Goal: Information Seeking & Learning: Learn about a topic

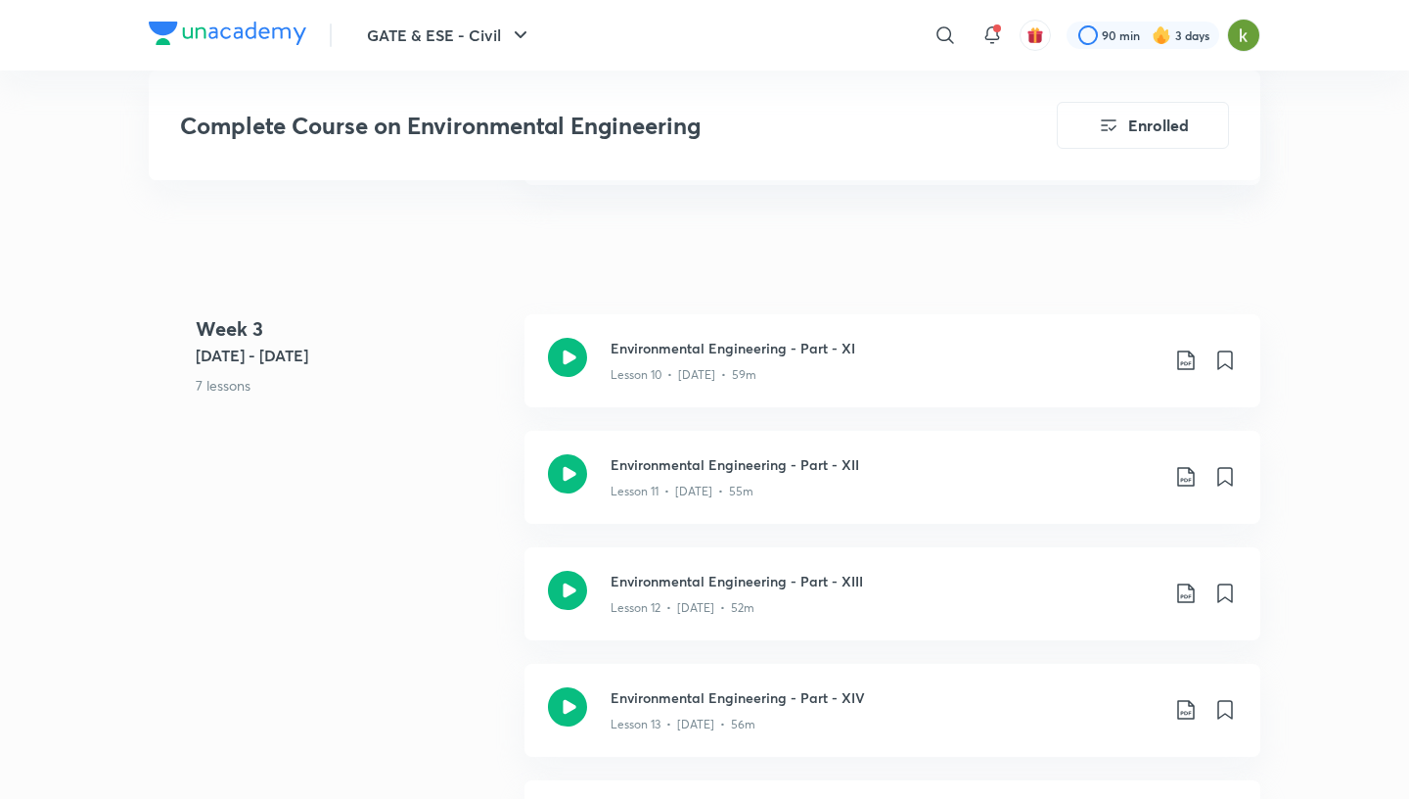
scroll to position [2294, 0]
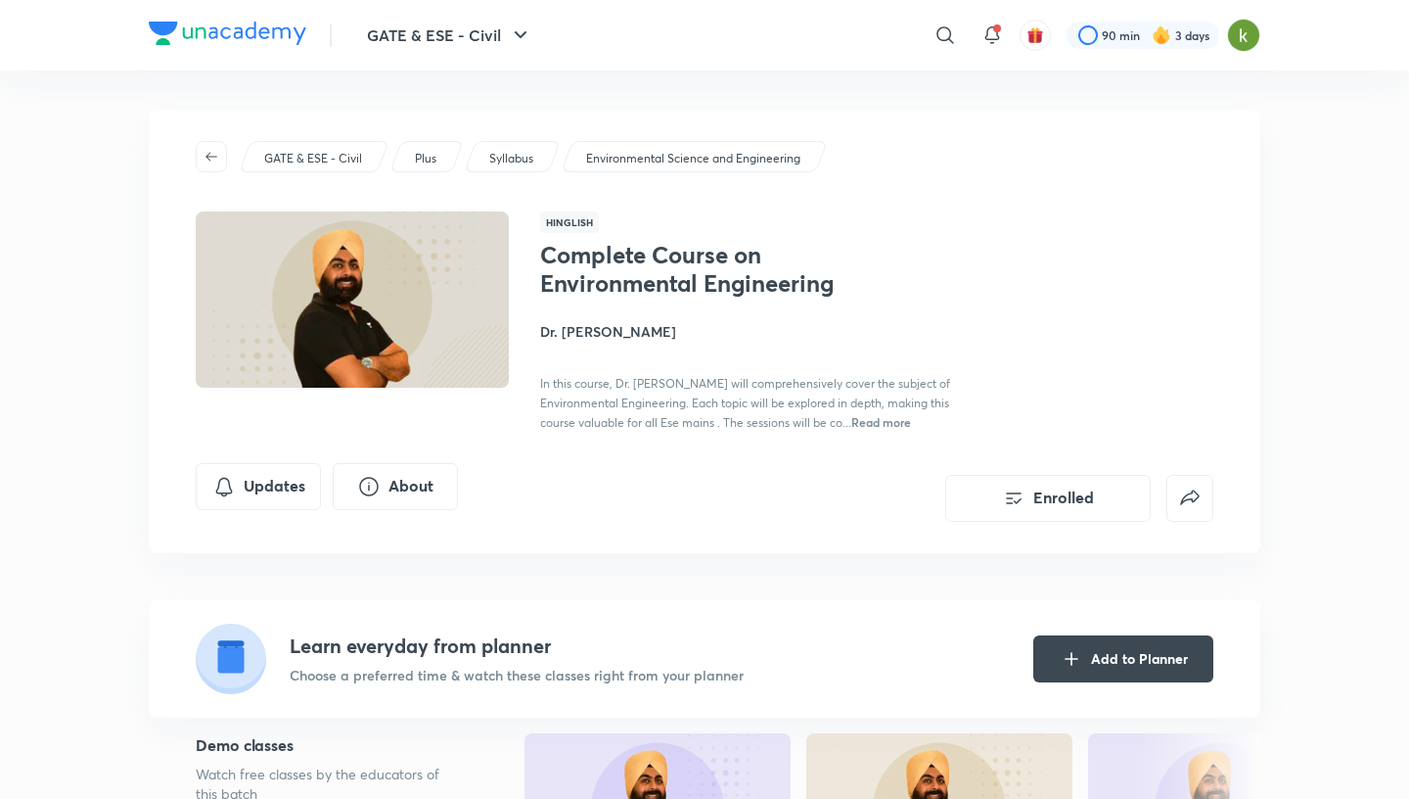
click at [581, 332] on h4 "Dr. [PERSON_NAME]" at bounding box center [759, 331] width 438 height 21
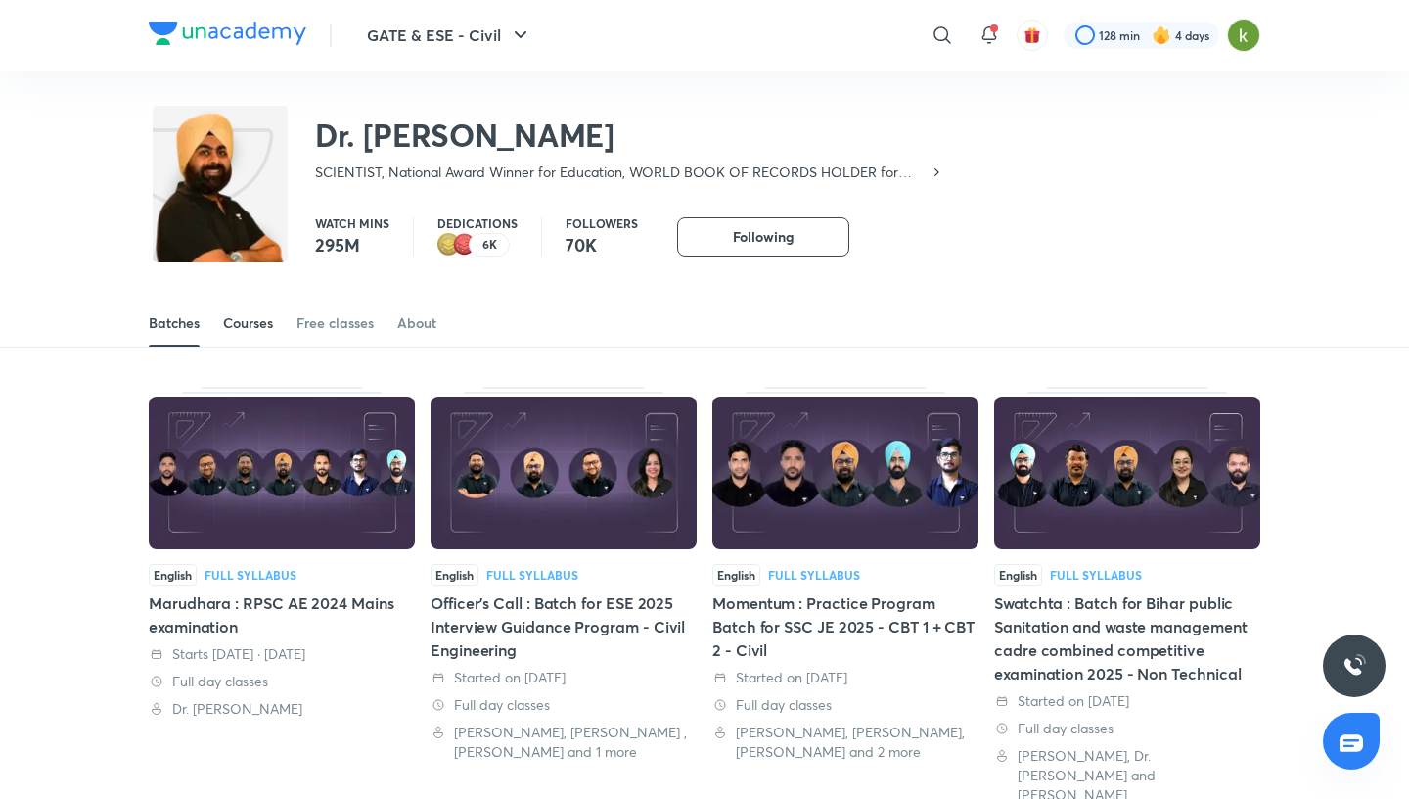
click at [237, 325] on div "Courses" at bounding box center [248, 323] width 50 height 20
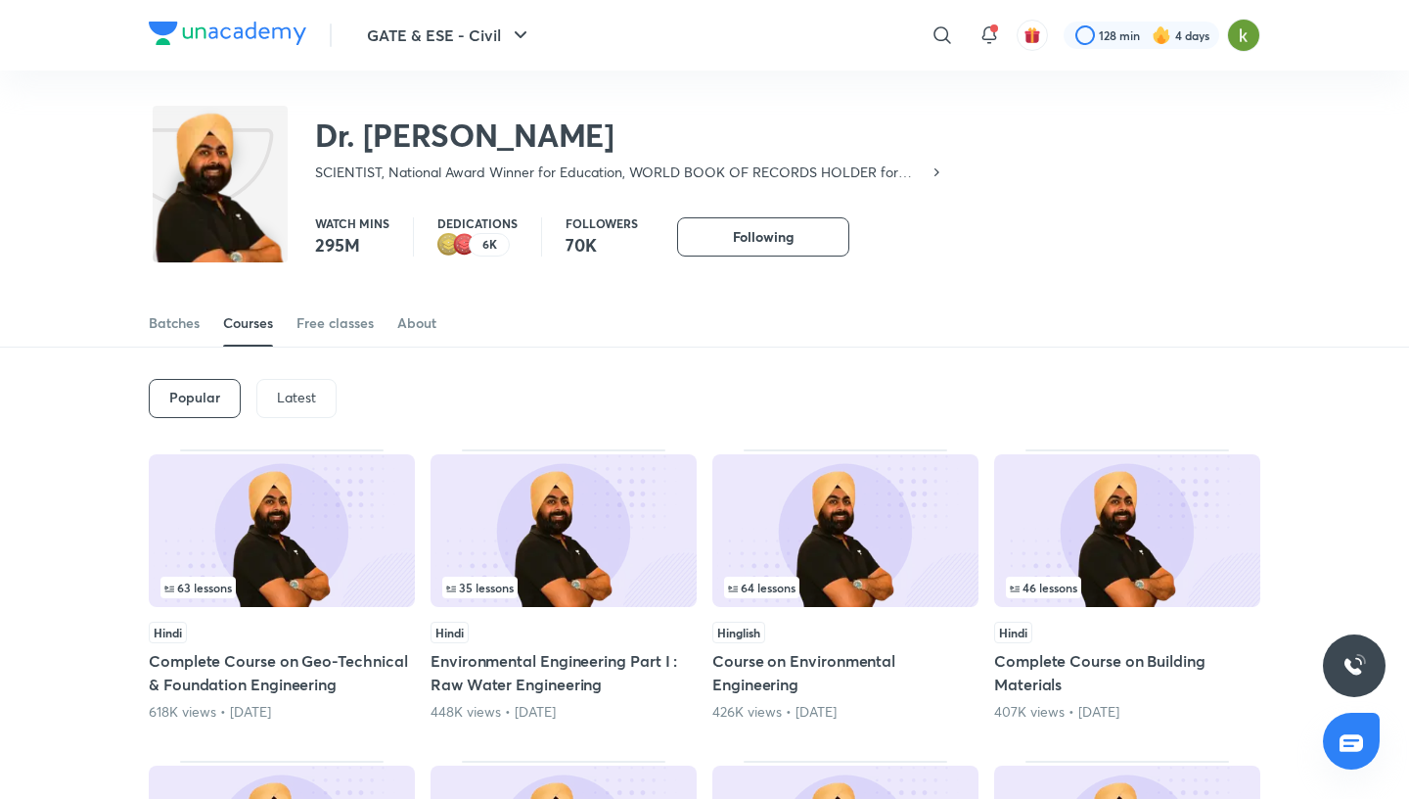
click at [294, 409] on div "Latest" at bounding box center [296, 398] width 80 height 39
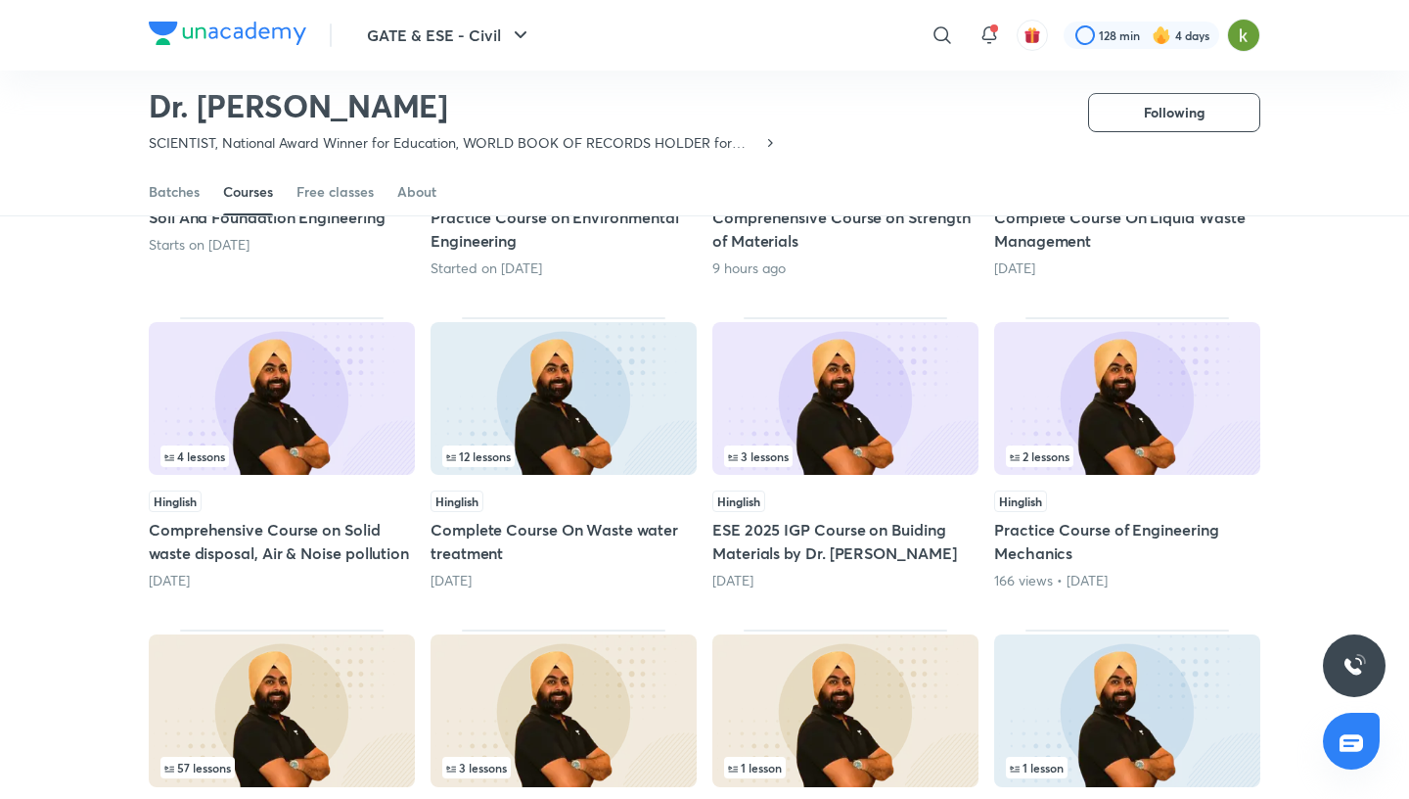
scroll to position [387, 0]
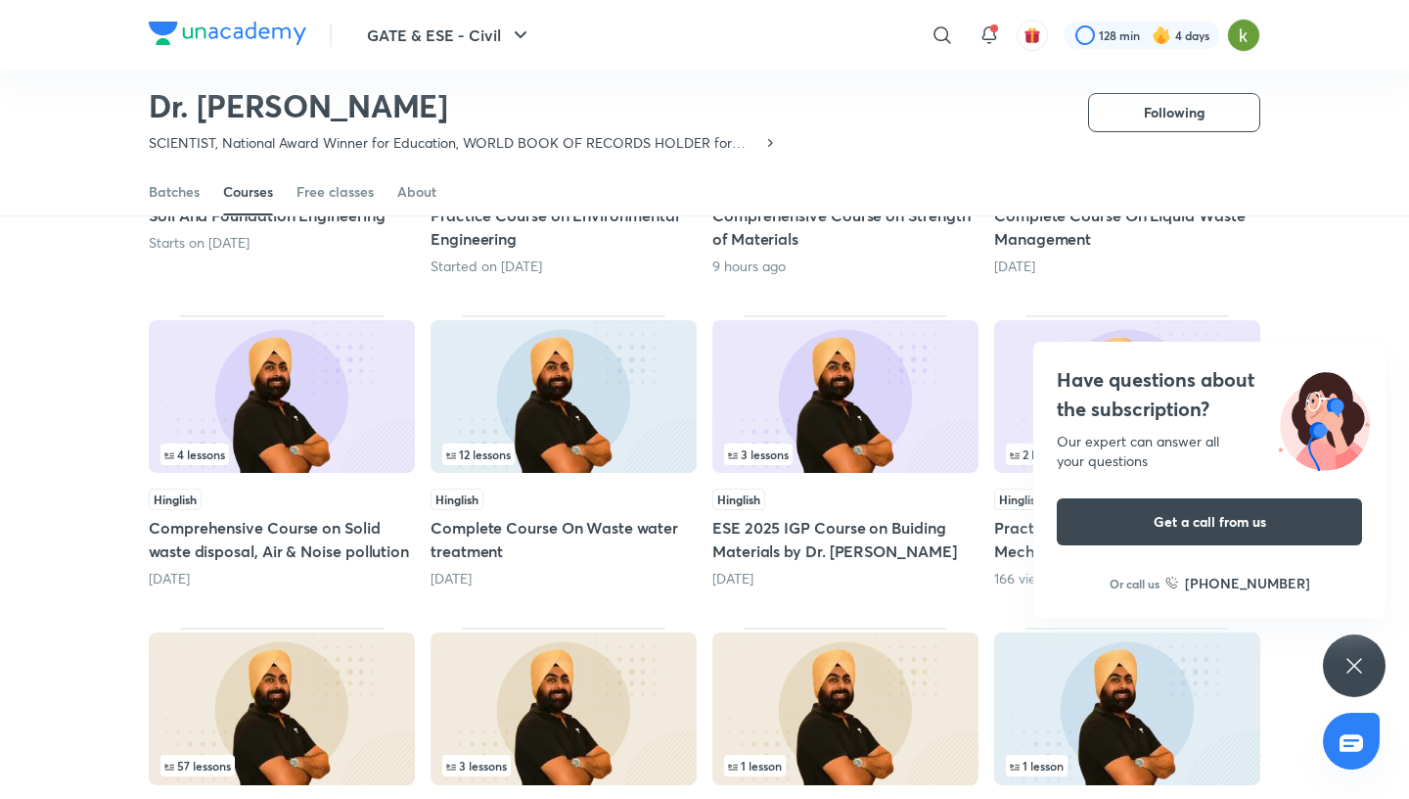
click at [1331, 662] on div "Have questions about the subscription? Our expert can answer all your questions…" at bounding box center [1354, 665] width 63 height 63
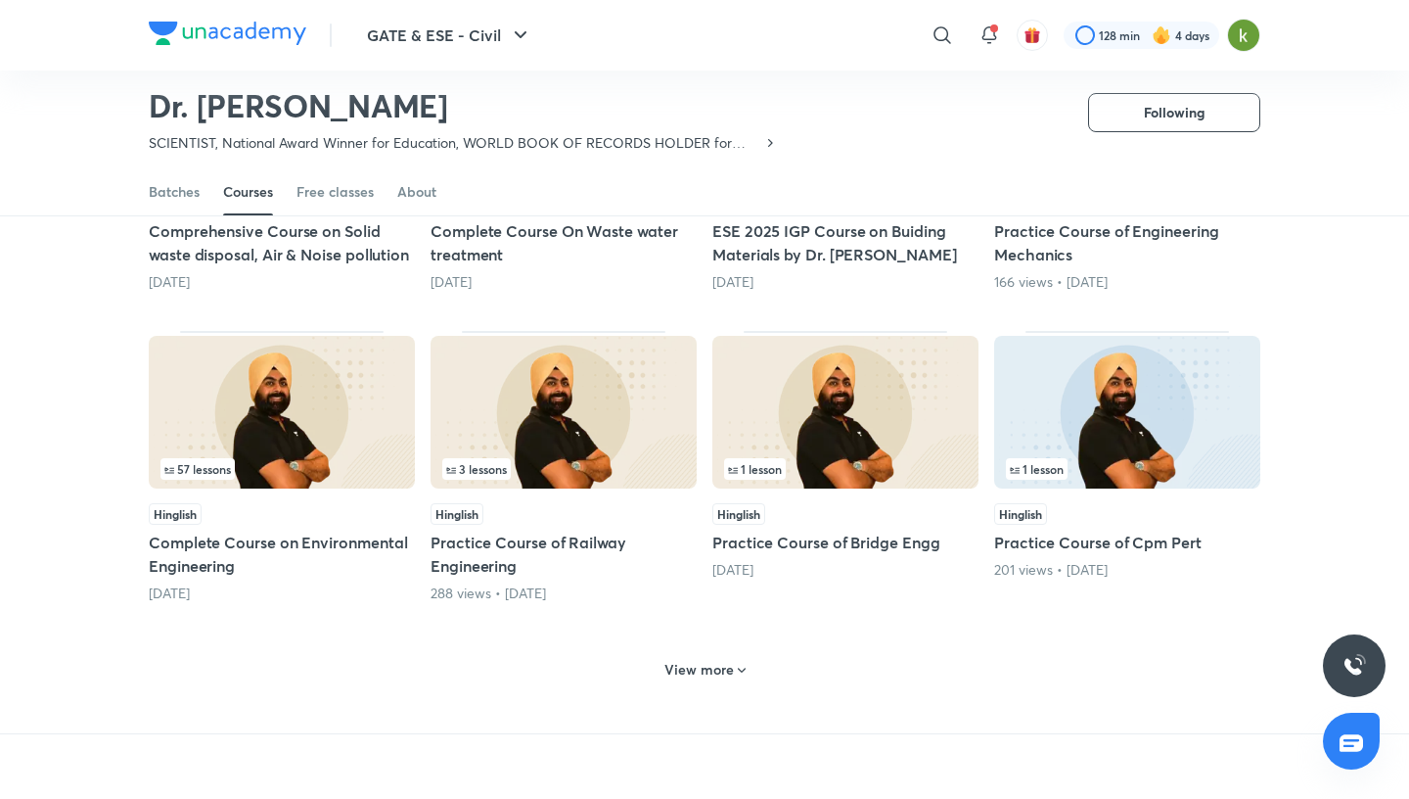
scroll to position [688, 0]
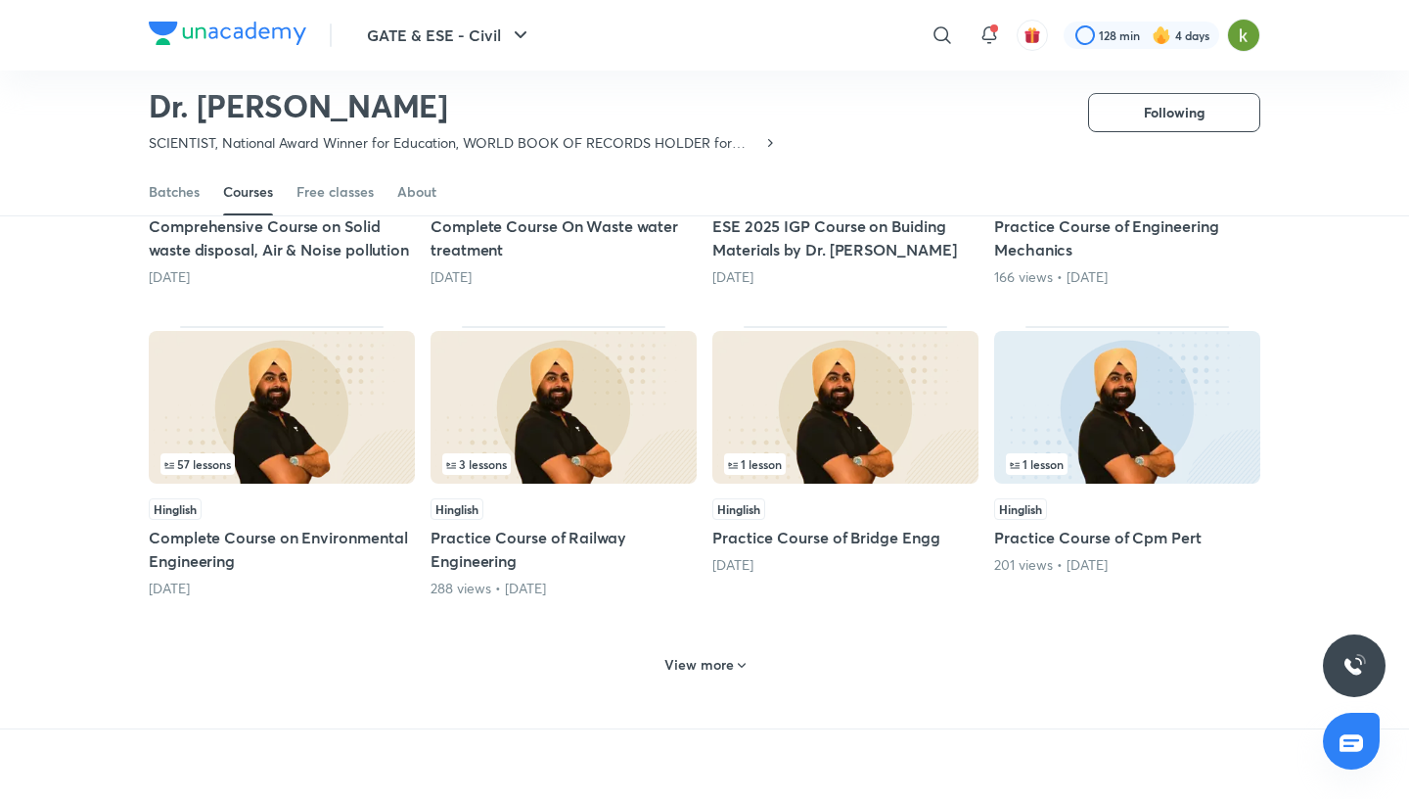
click at [722, 671] on div "View more" at bounding box center [705, 662] width 1112 height 51
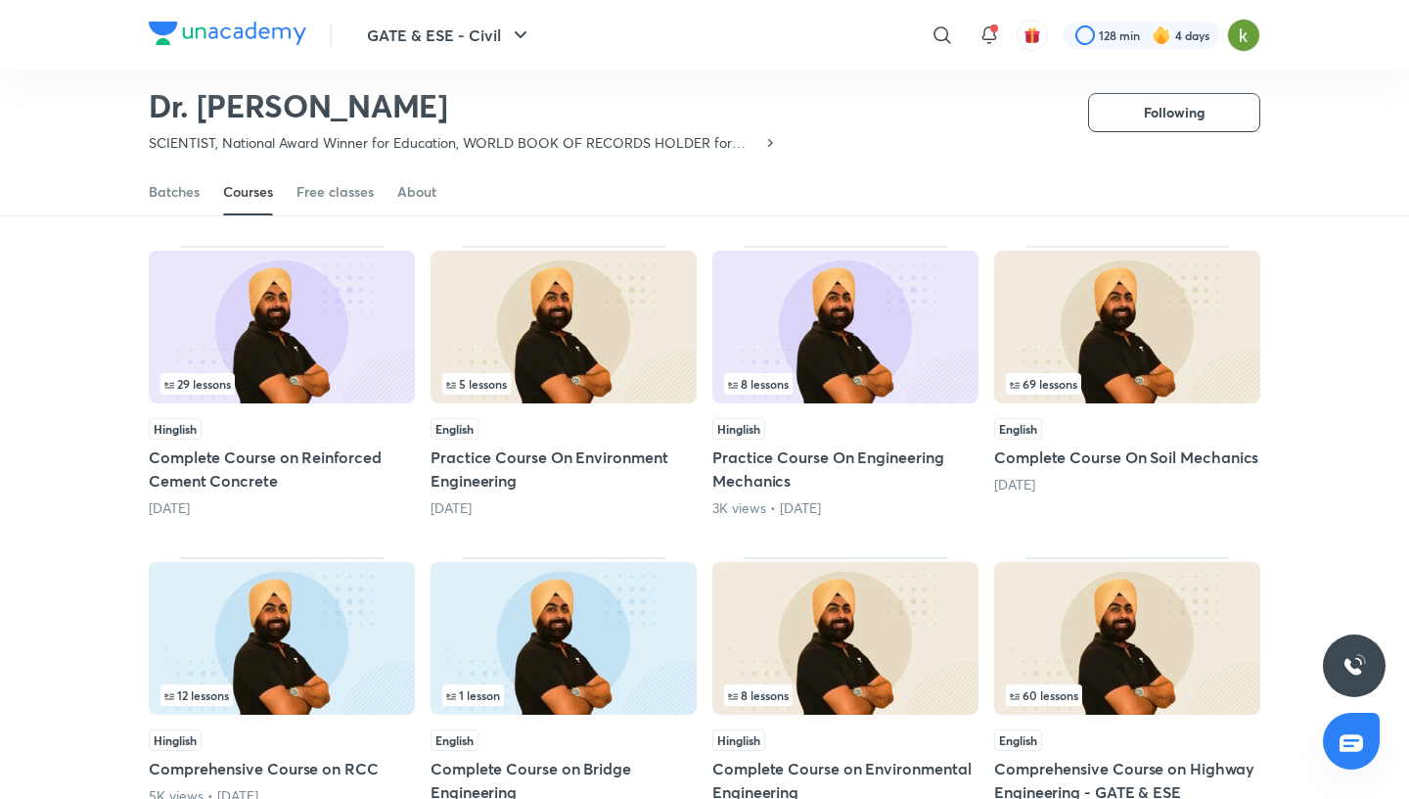
scroll to position [1394, 0]
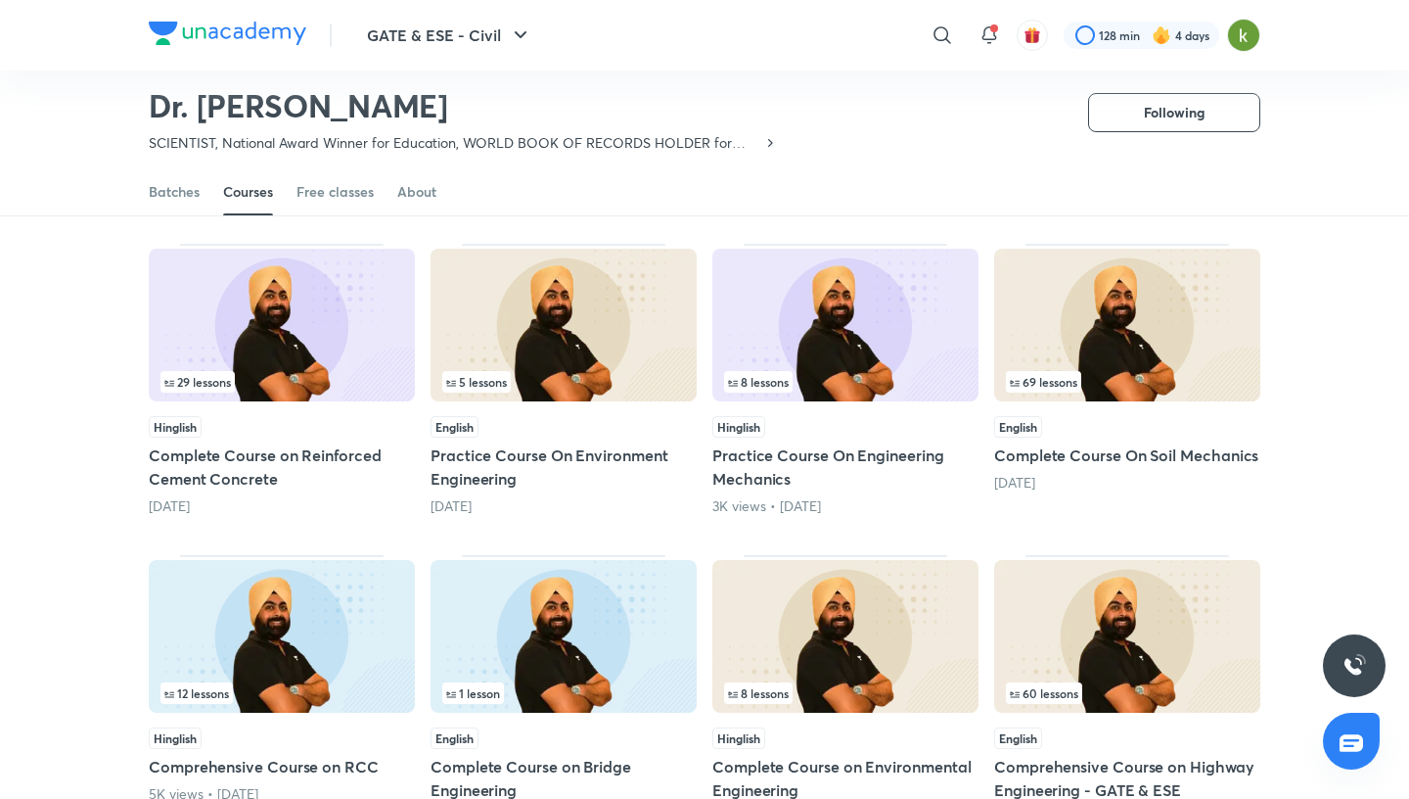
click at [1210, 279] on img at bounding box center [1127, 325] width 266 height 153
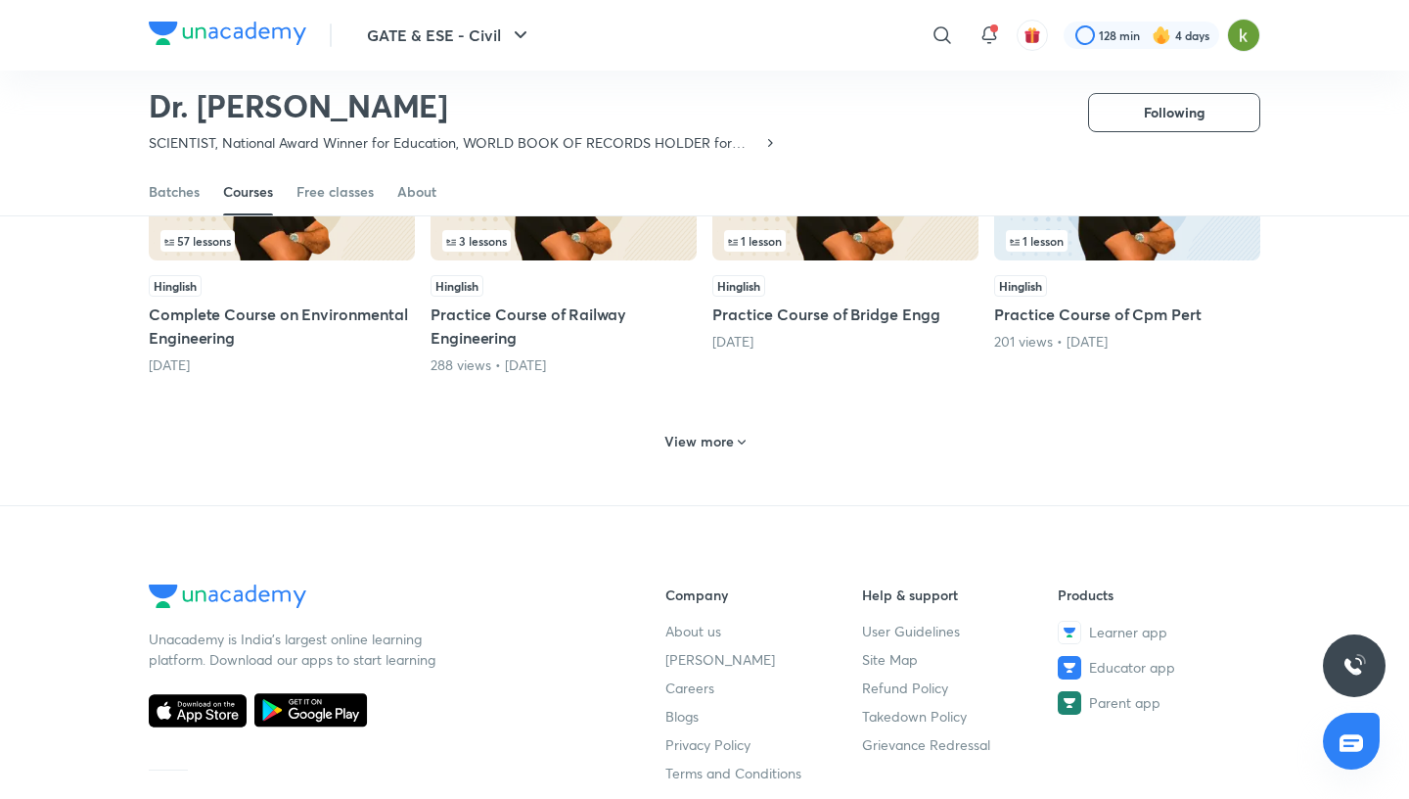
scroll to position [918, 0]
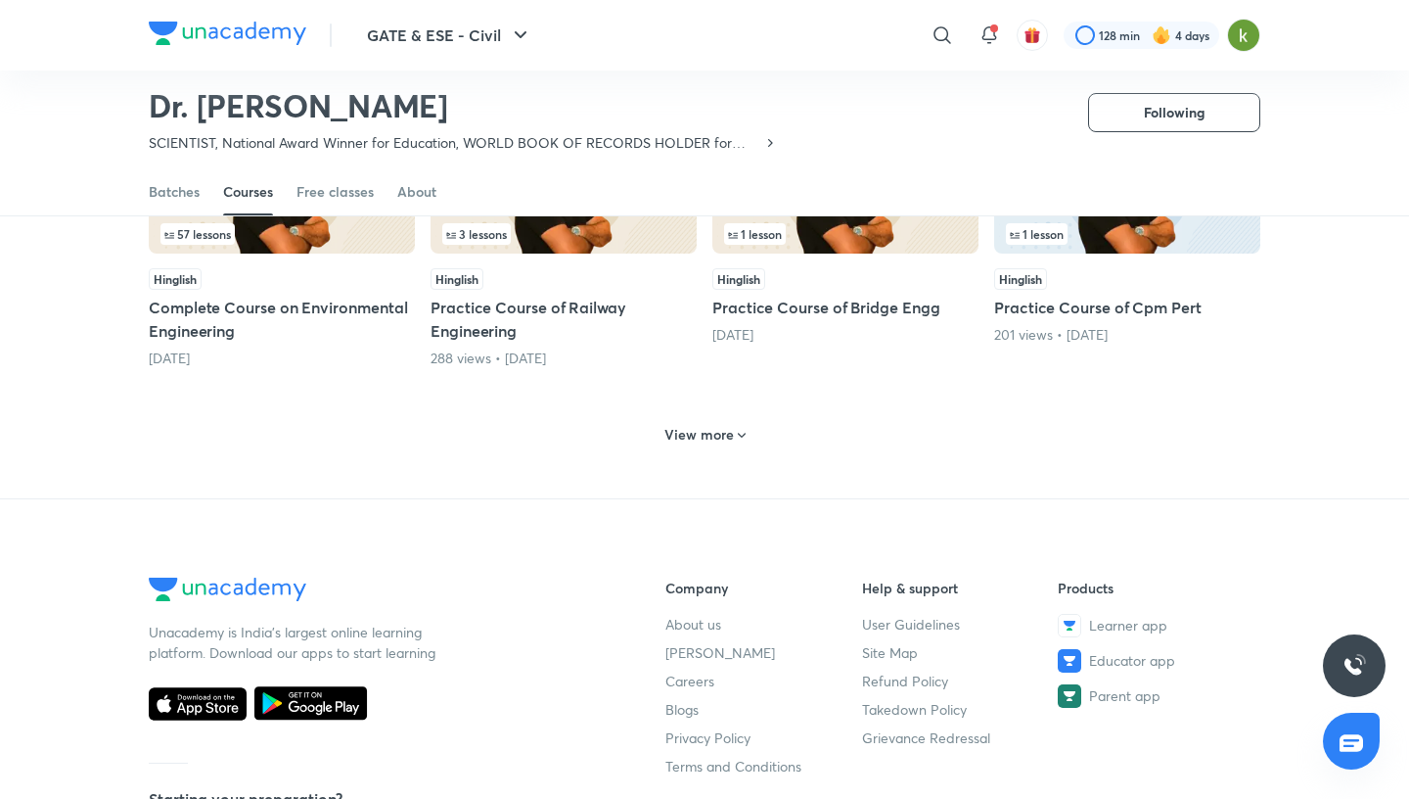
click at [728, 431] on h6 "View more" at bounding box center [699, 435] width 69 height 20
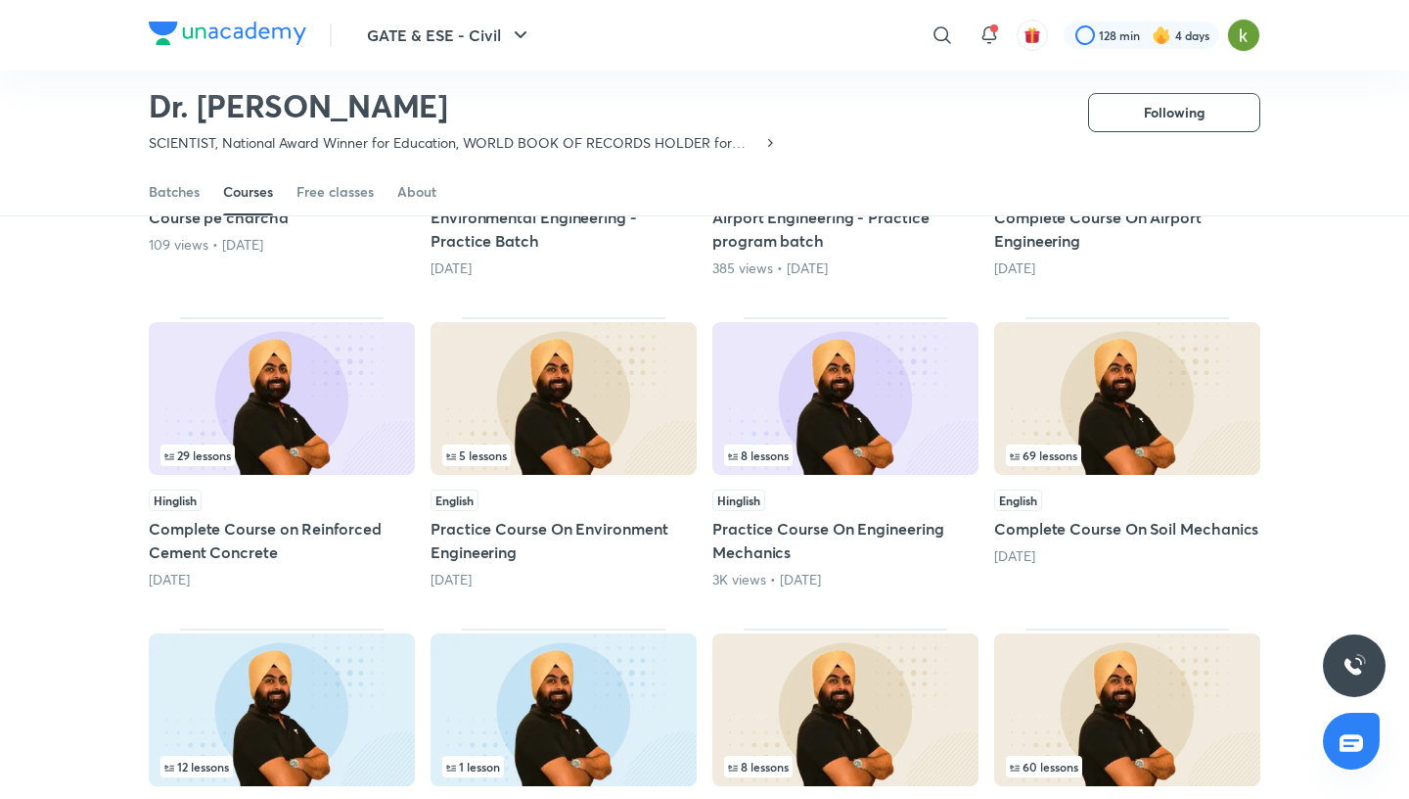
scroll to position [1324, 0]
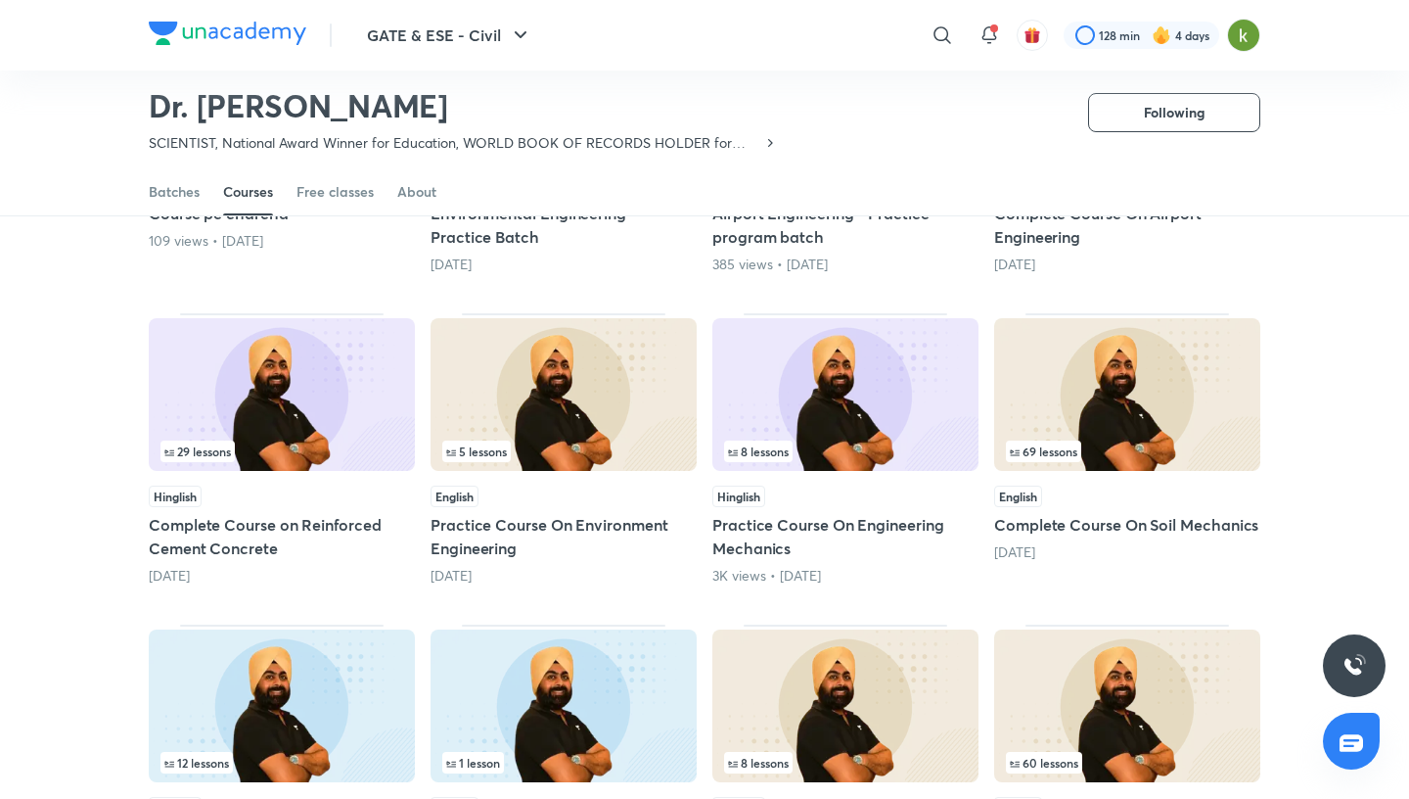
click at [371, 390] on img at bounding box center [282, 394] width 266 height 153
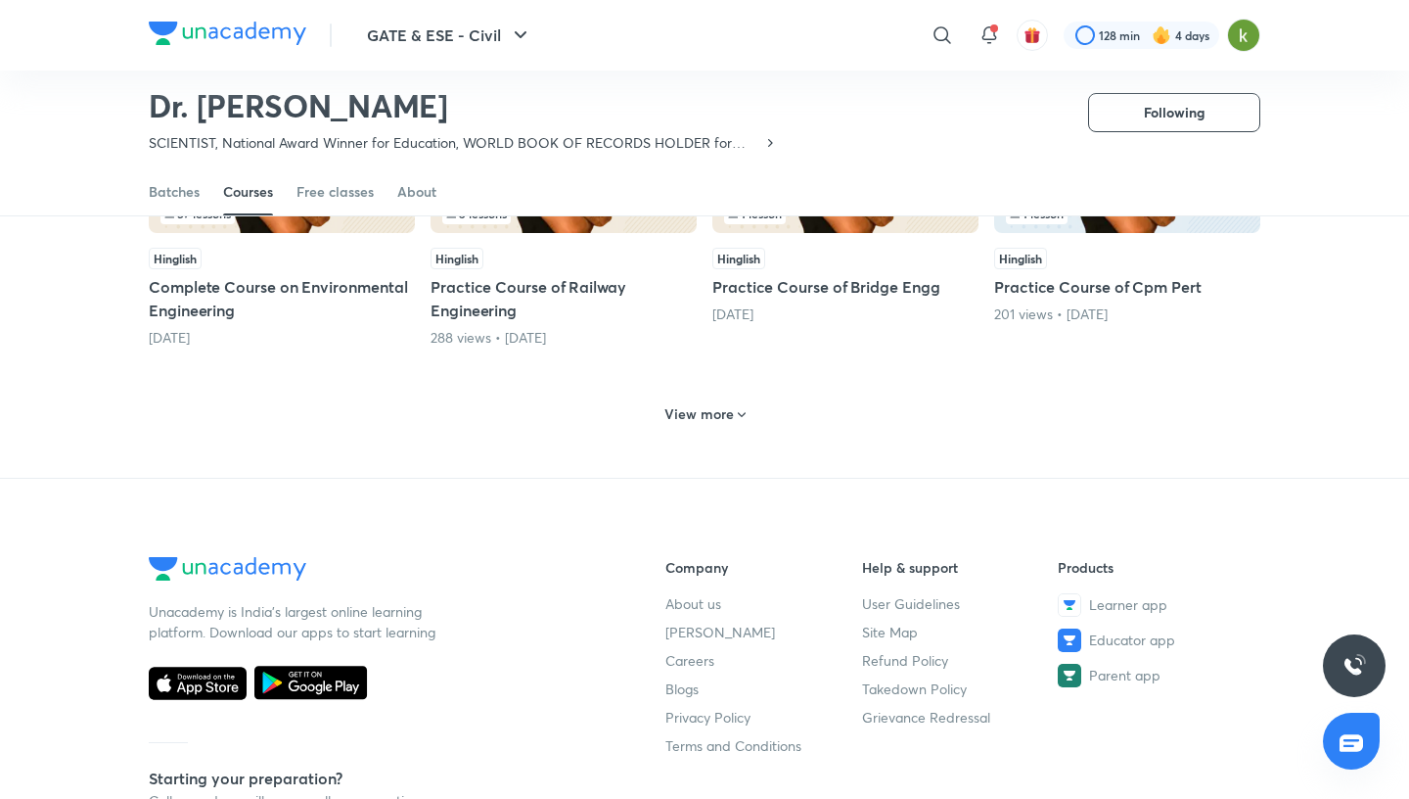
scroll to position [940, 0]
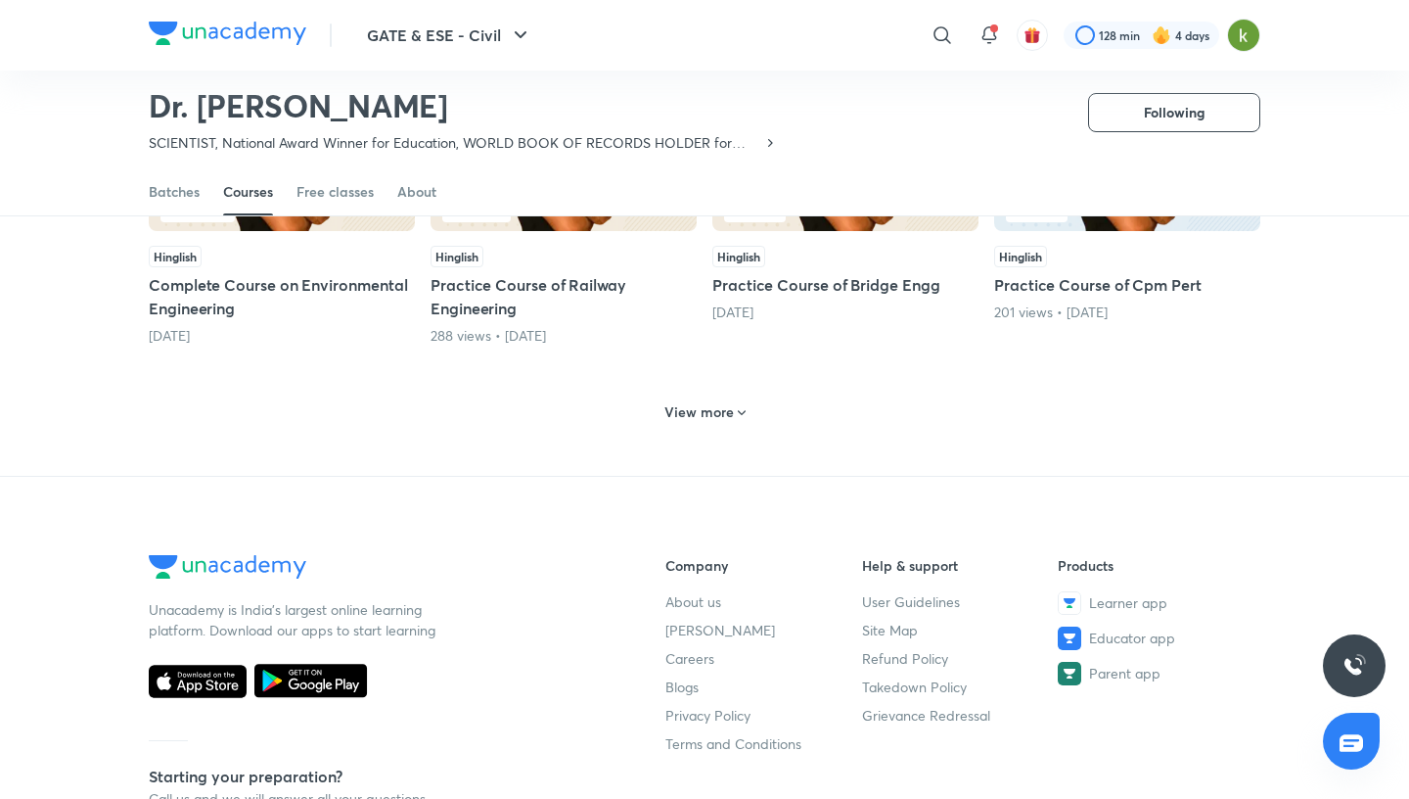
click at [713, 402] on h6 "View more" at bounding box center [699, 412] width 69 height 20
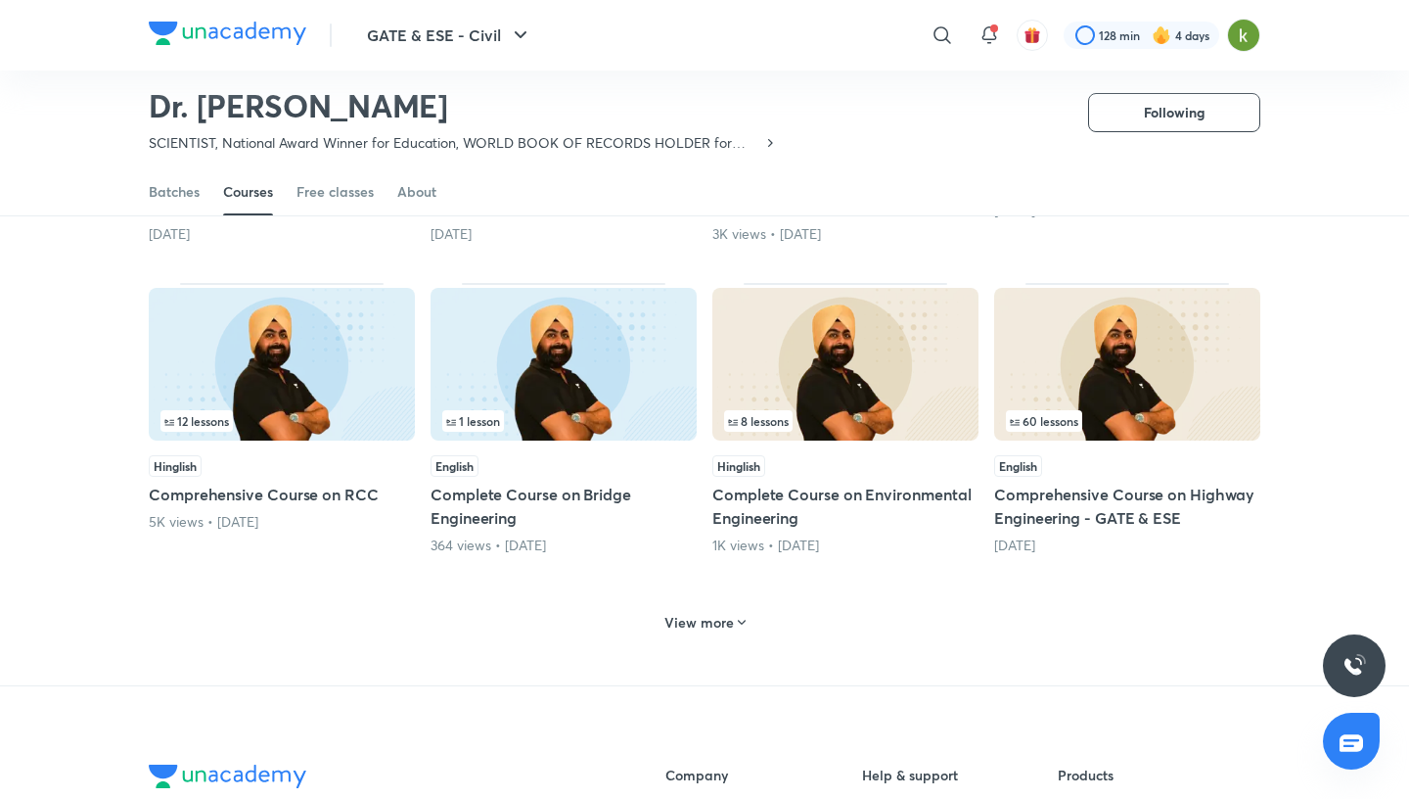
scroll to position [1672, 0]
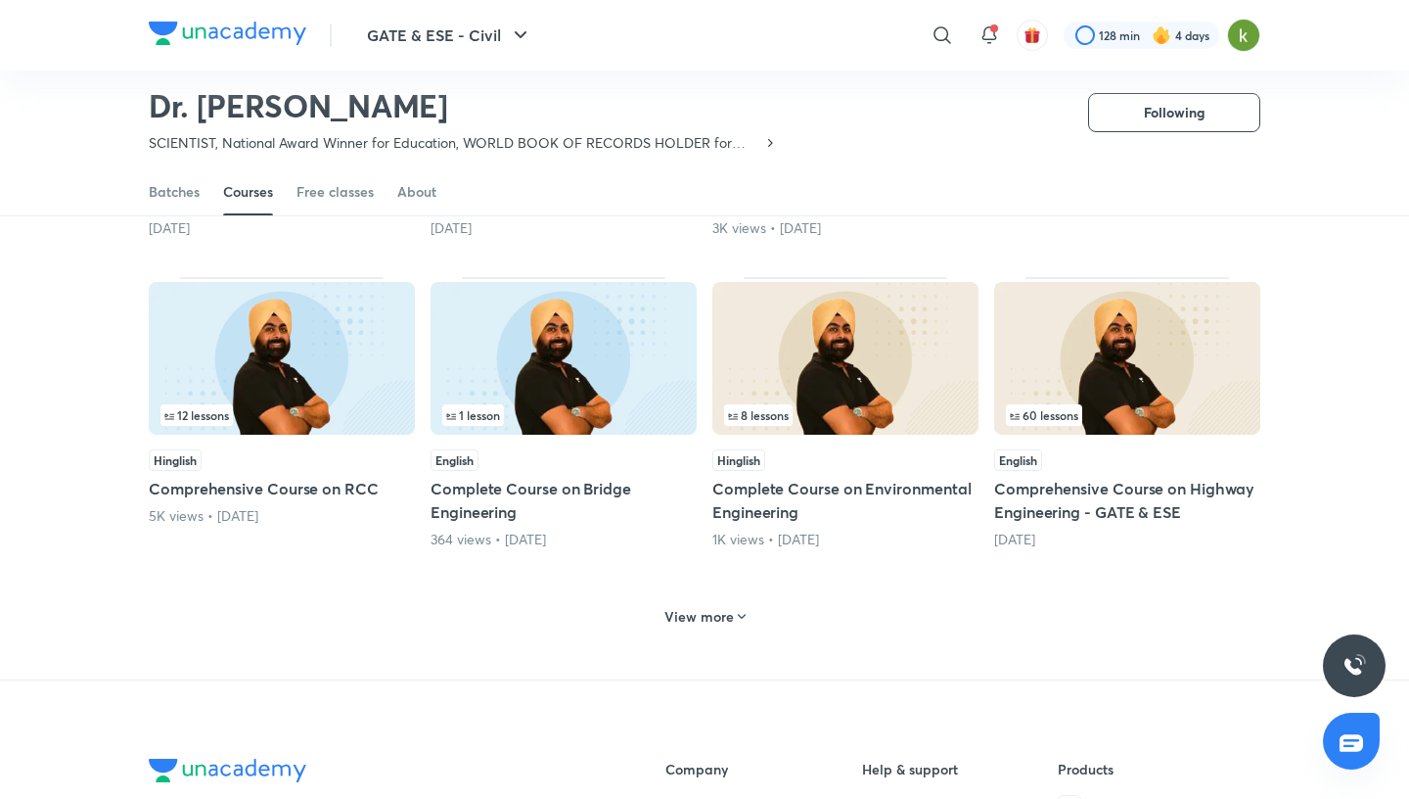
click at [727, 607] on h6 "View more" at bounding box center [699, 617] width 69 height 20
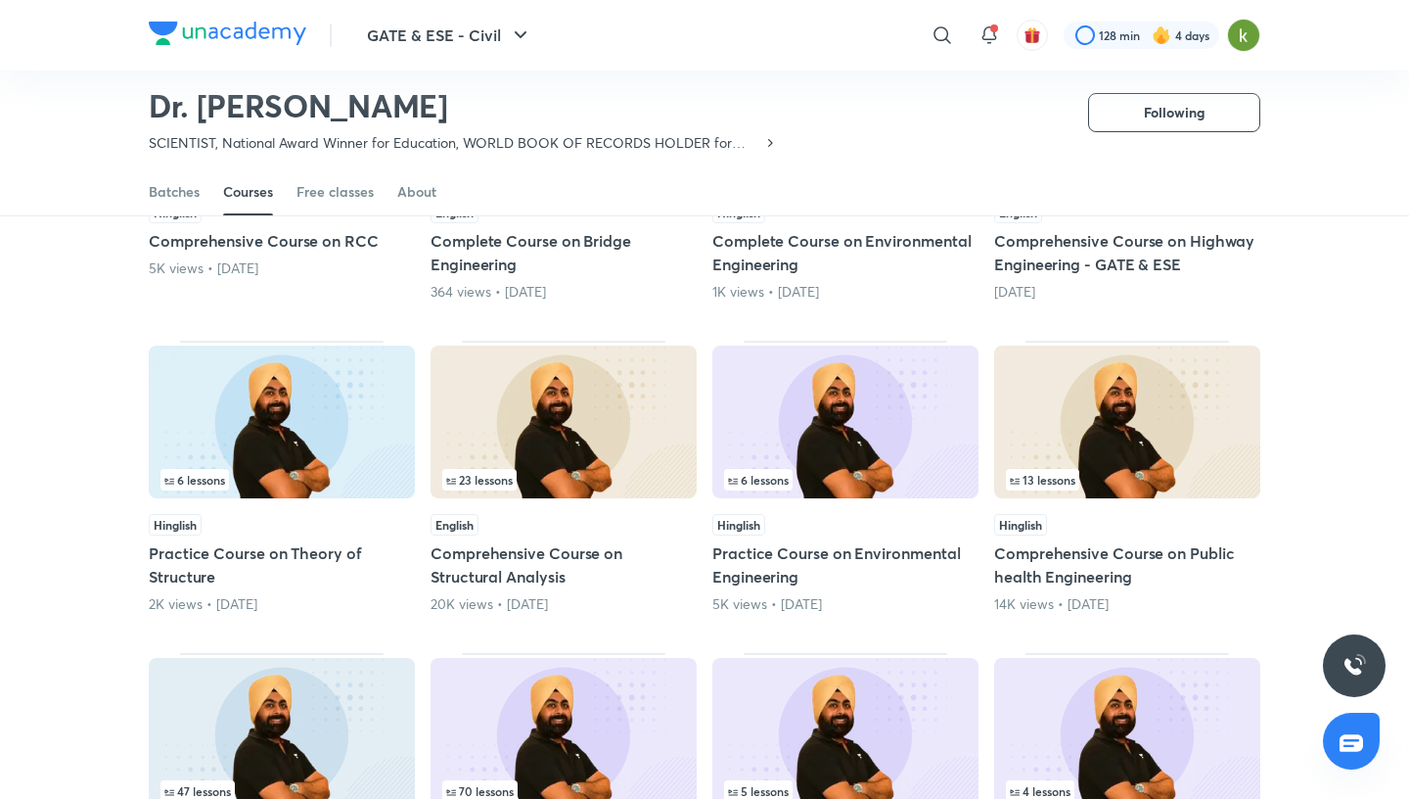
scroll to position [1922, 0]
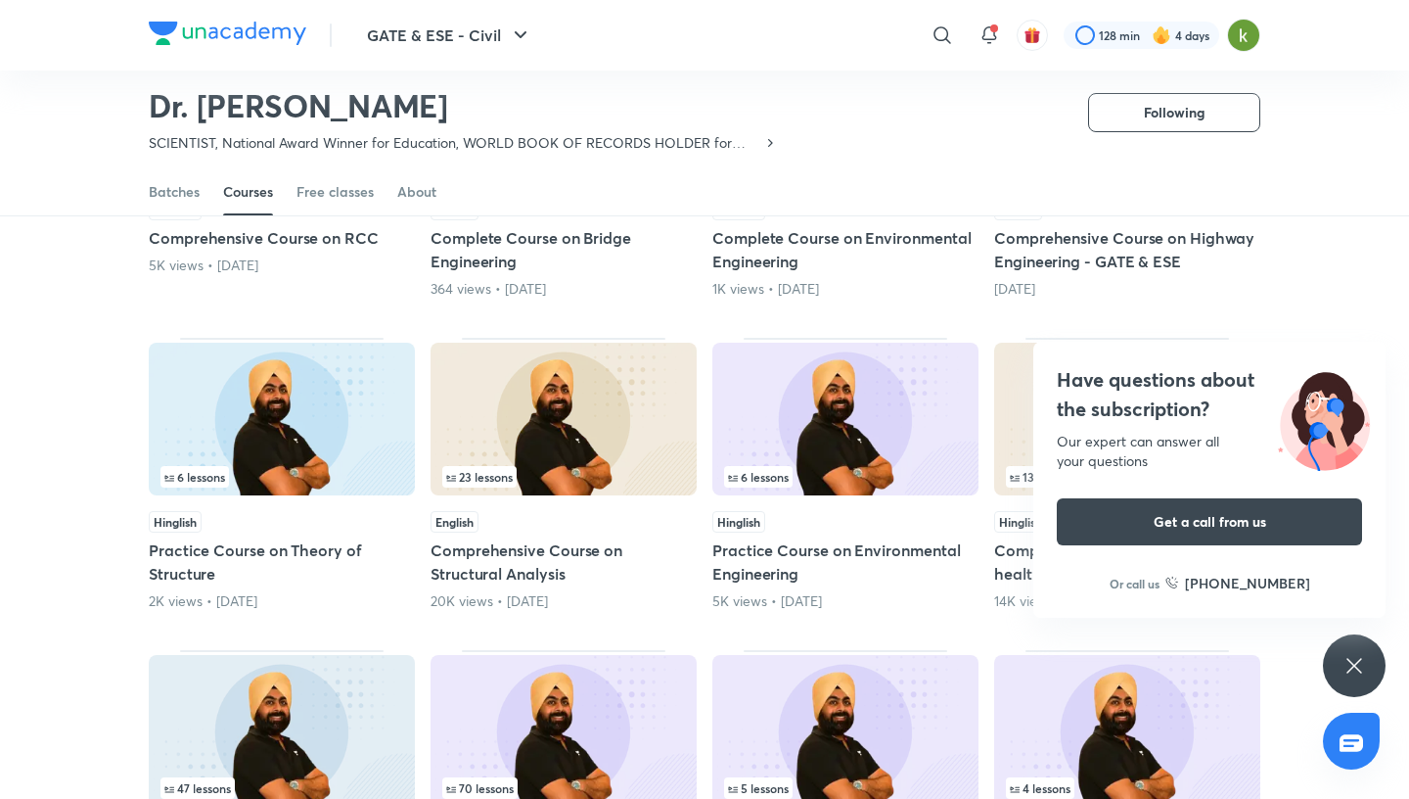
click at [1359, 662] on icon at bounding box center [1354, 665] width 15 height 15
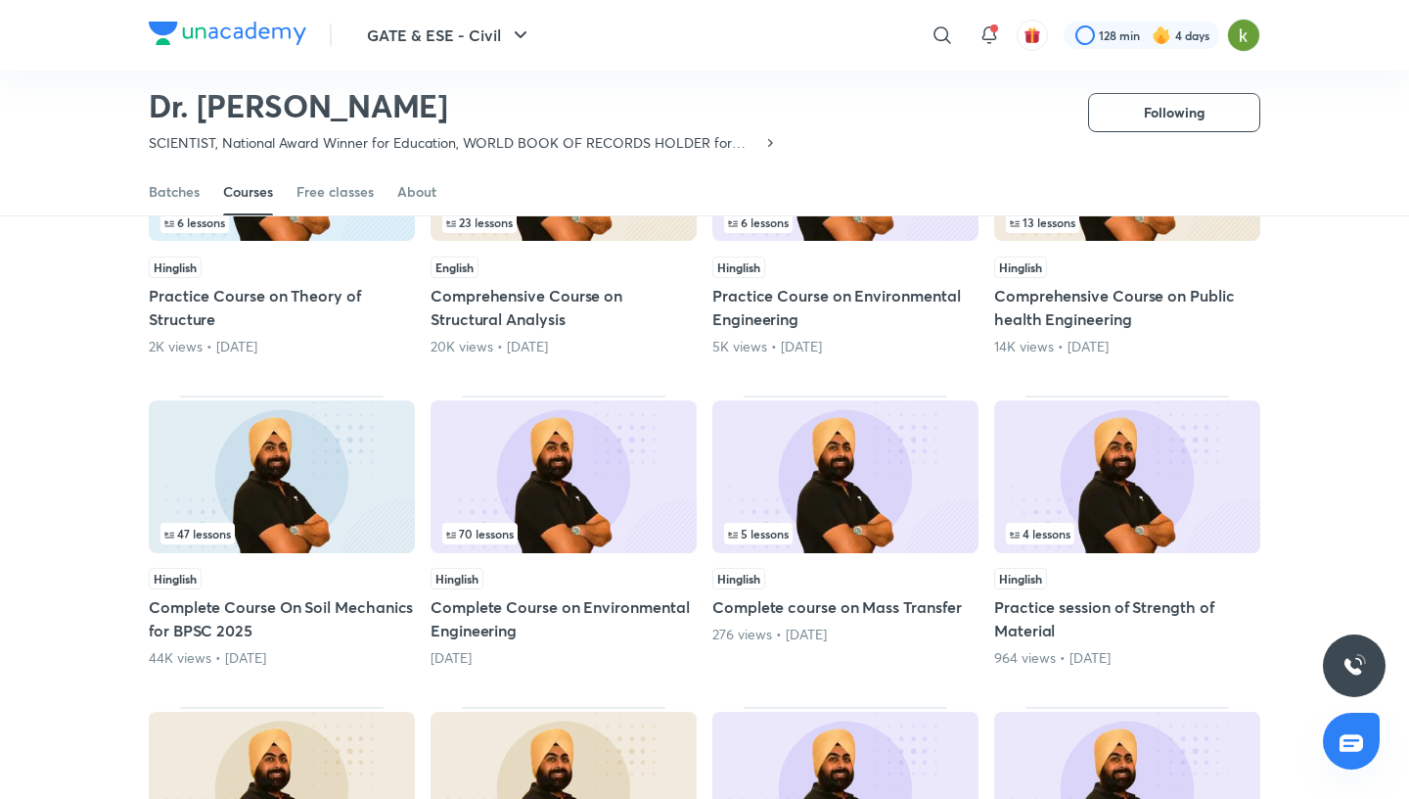
scroll to position [2181, 0]
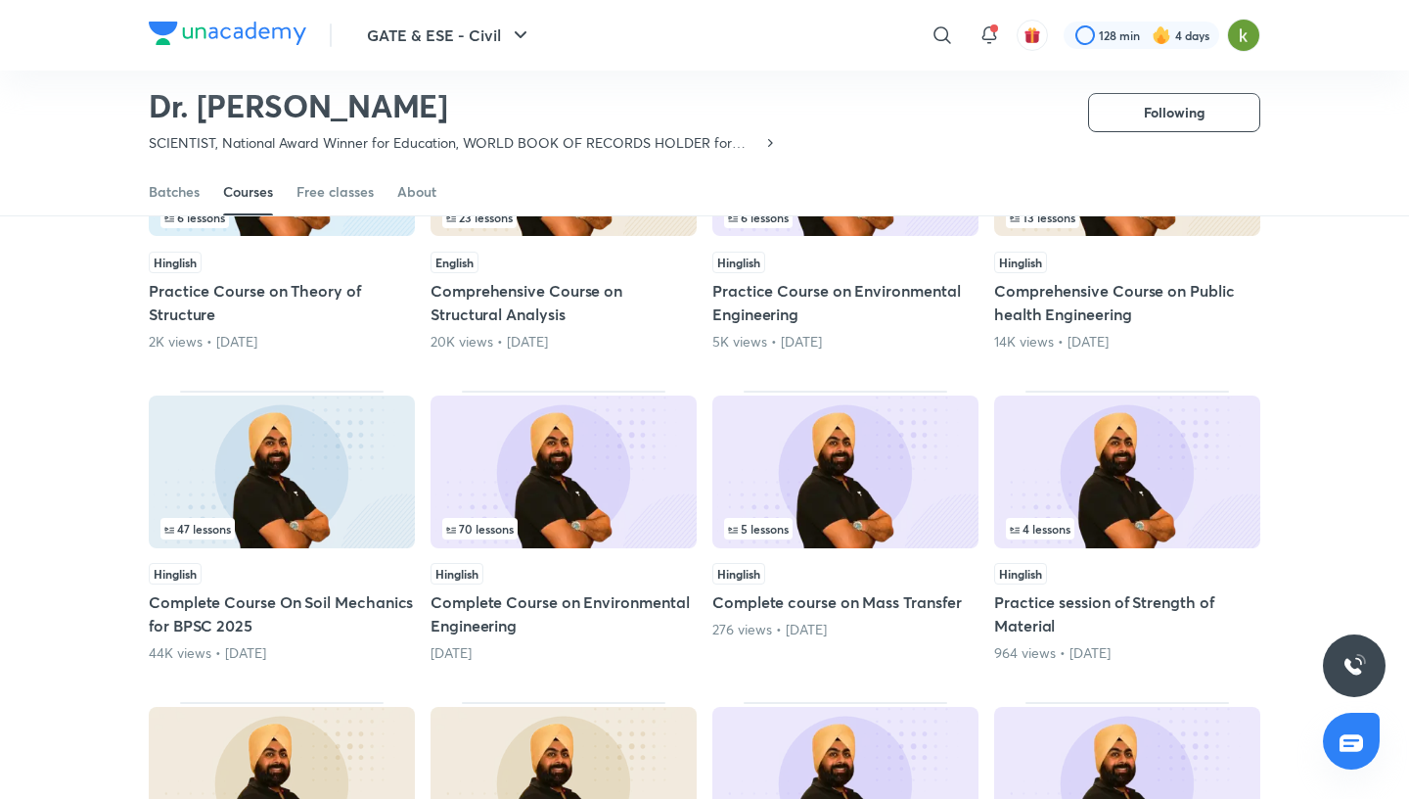
click at [323, 467] on img at bounding box center [282, 471] width 266 height 153
click at [309, 590] on h5 "Complete Course On Soil Mechanics for BPSC 2025" at bounding box center [282, 613] width 266 height 47
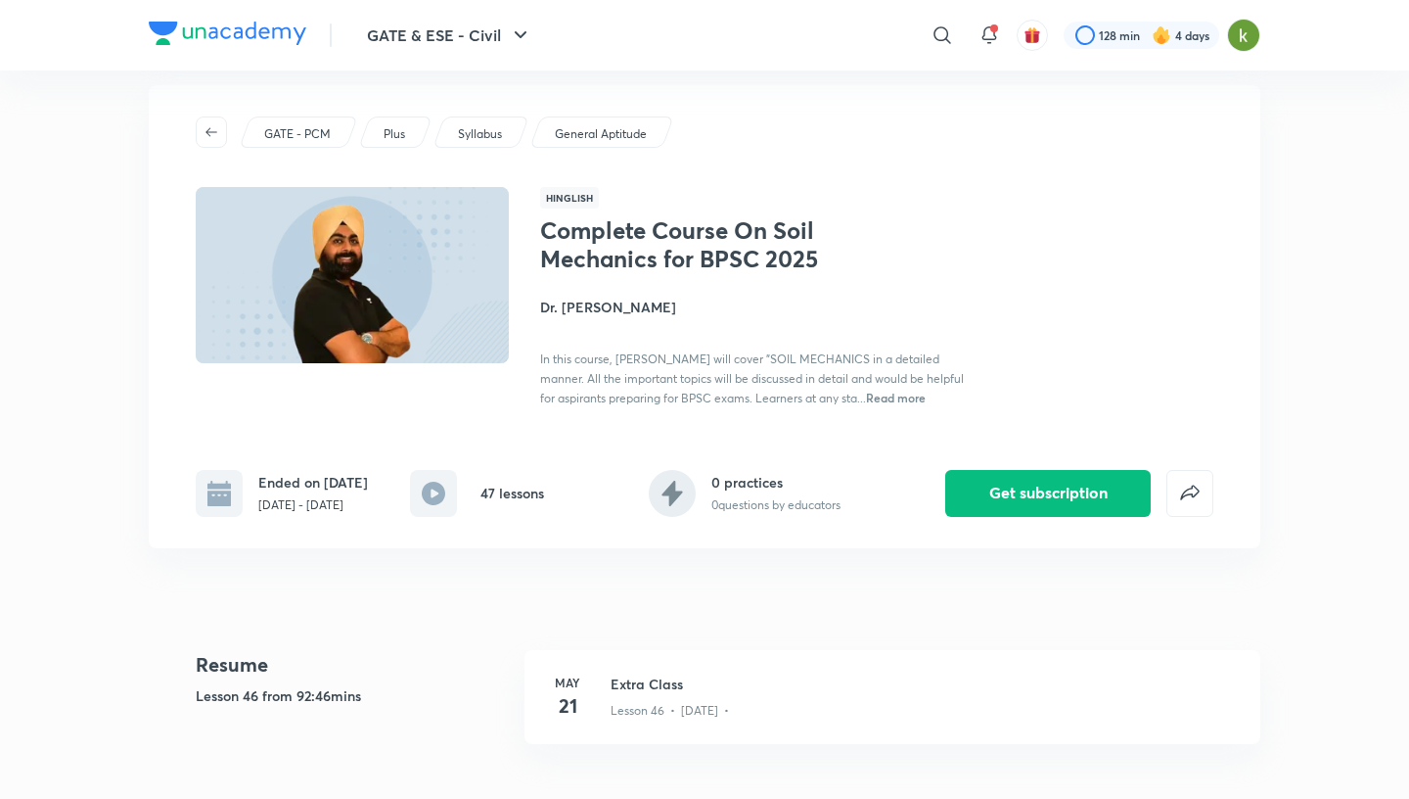
scroll to position [32, 0]
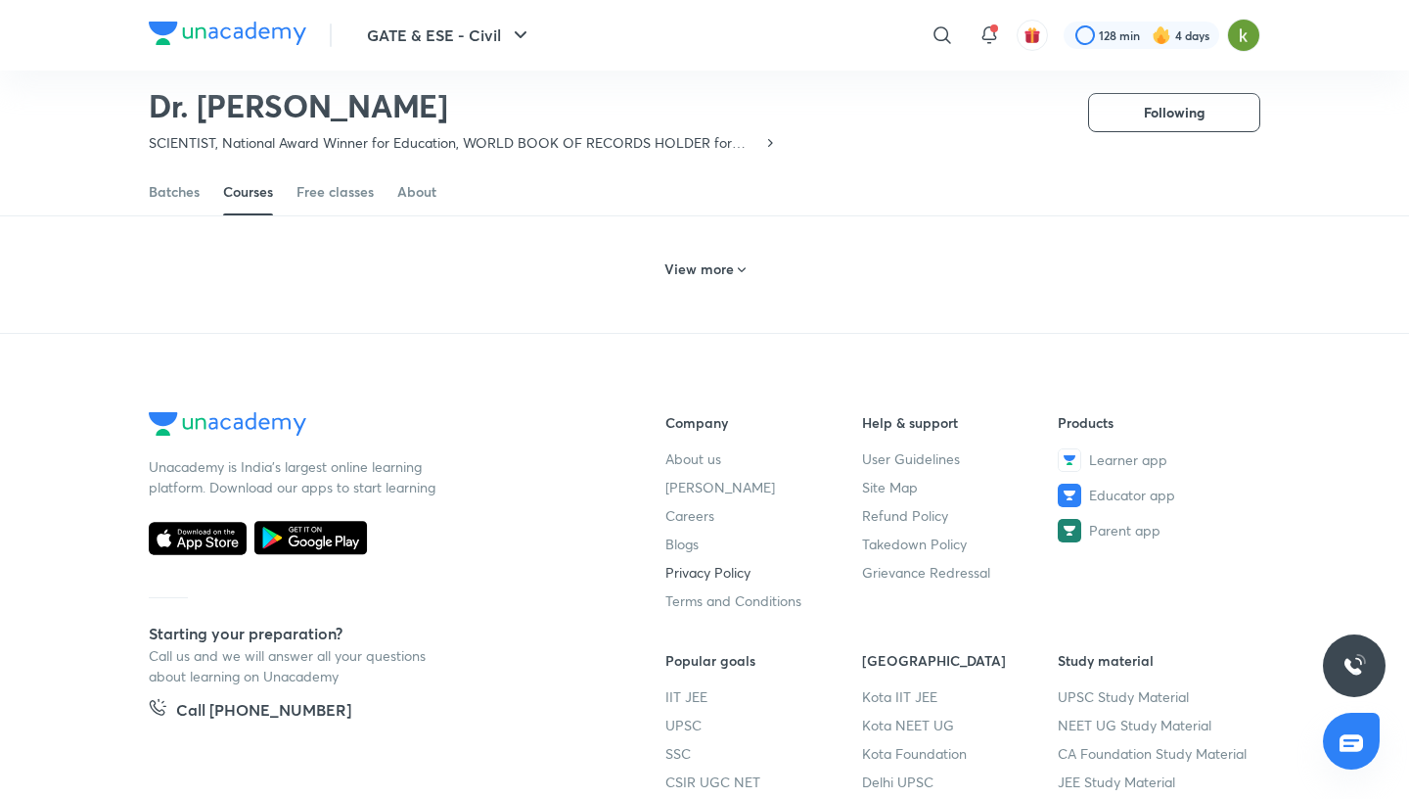
scroll to position [1026, 0]
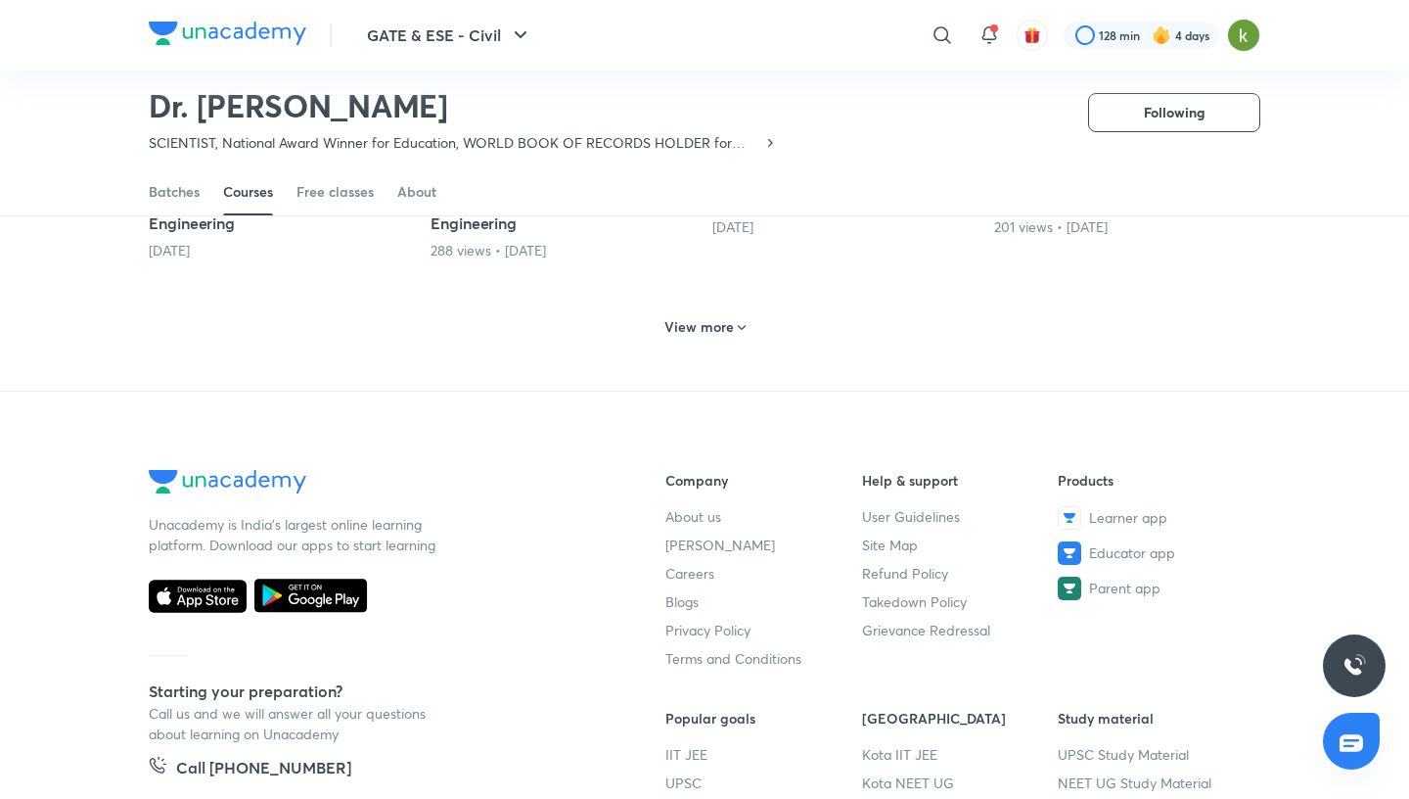
click at [717, 327] on h6 "View more" at bounding box center [699, 327] width 69 height 20
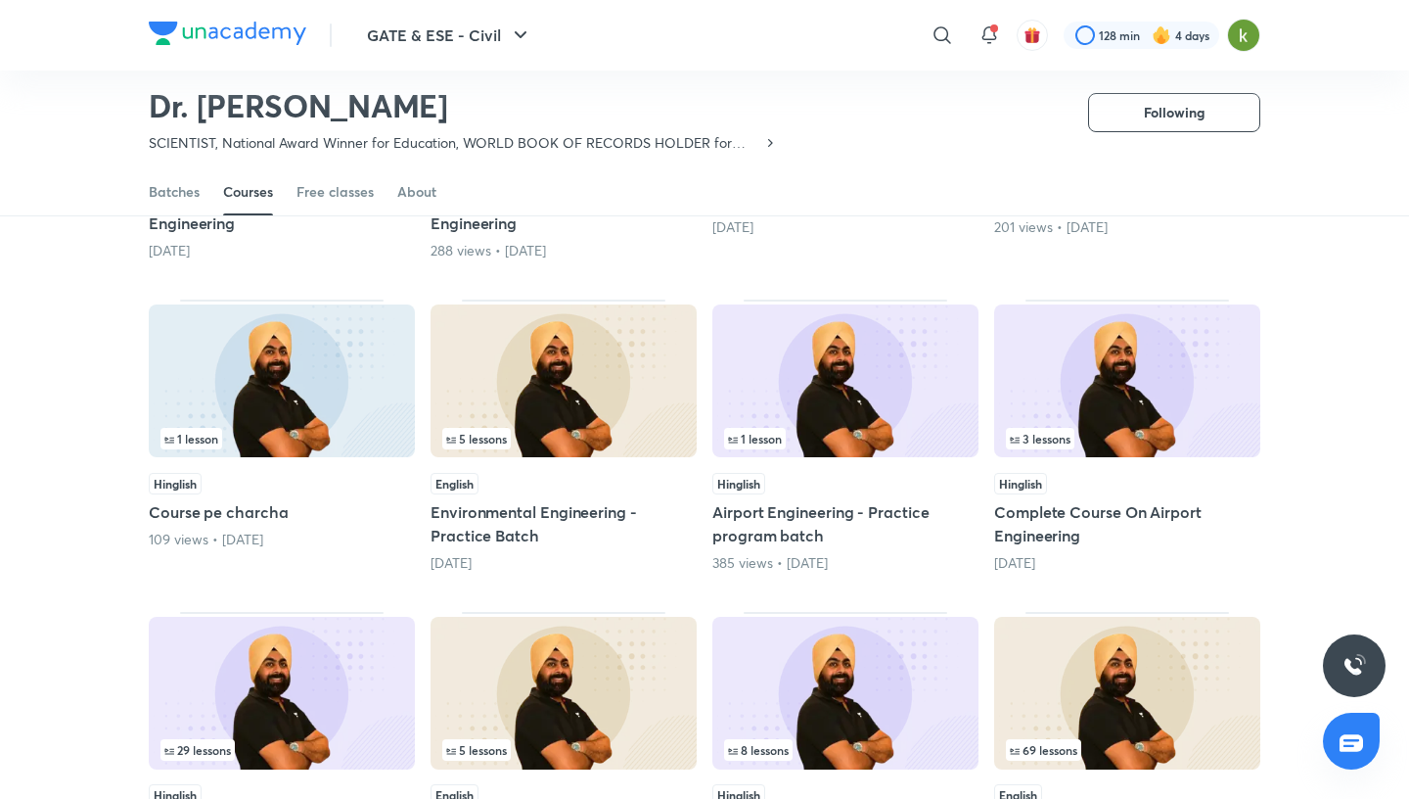
click at [717, 326] on img at bounding box center [845, 380] width 266 height 153
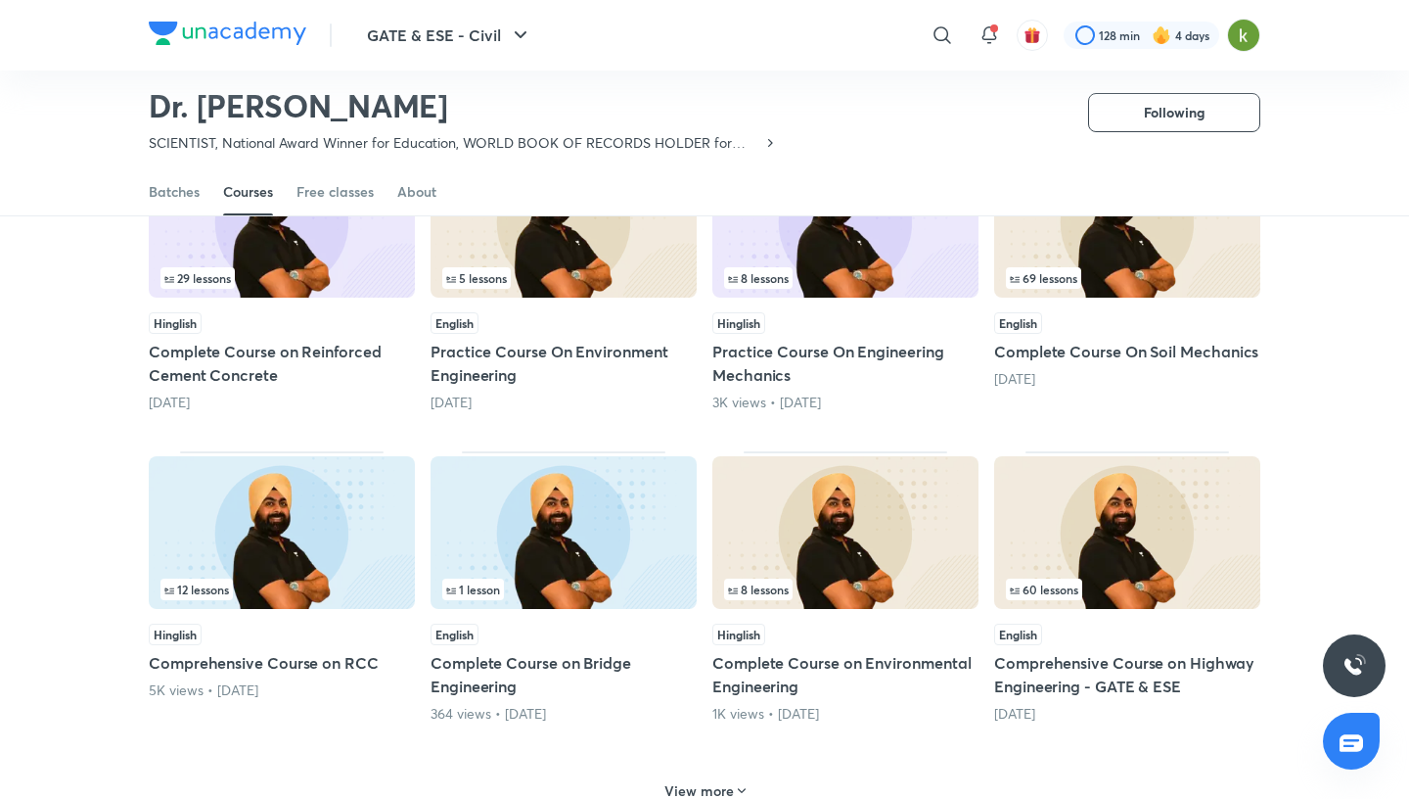
scroll to position [1500, 0]
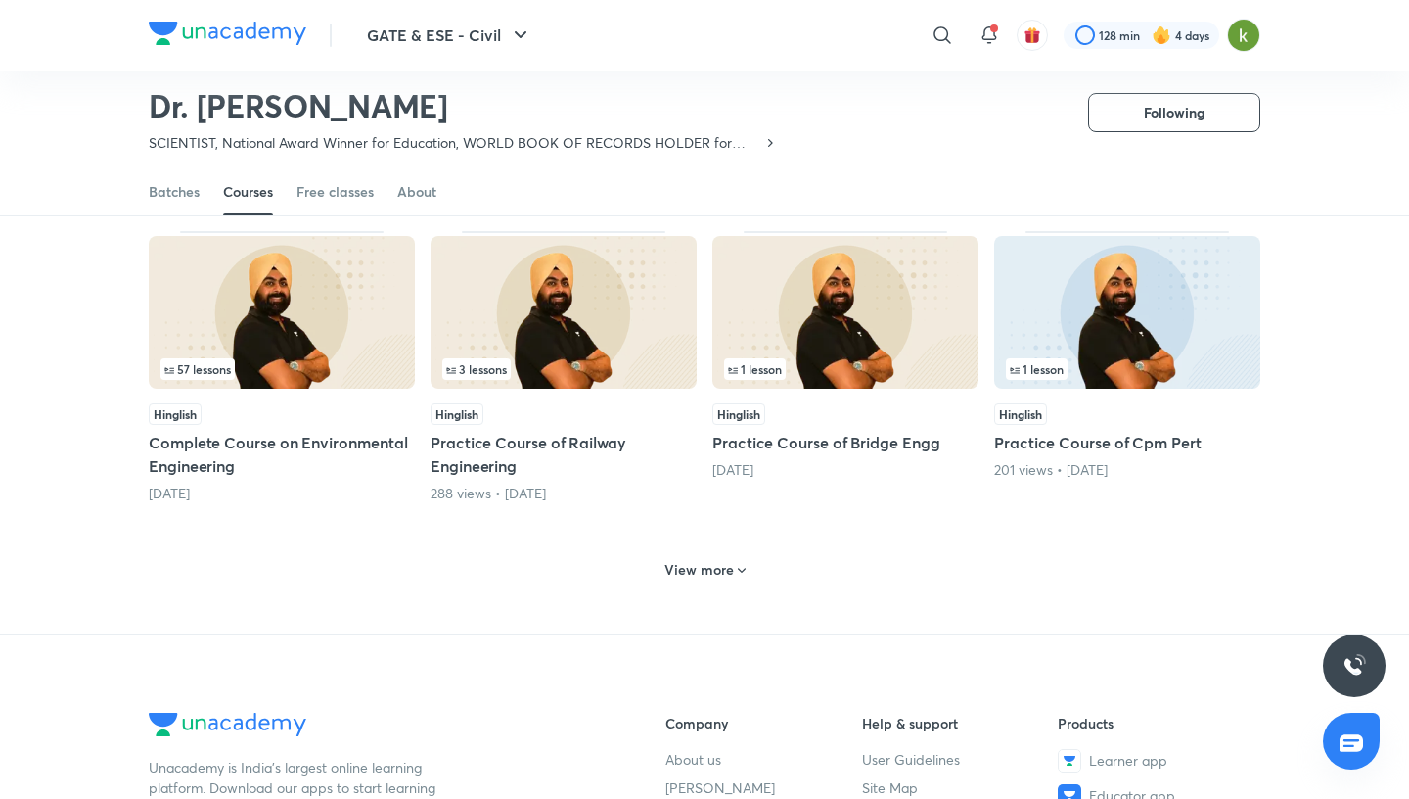
scroll to position [800, 0]
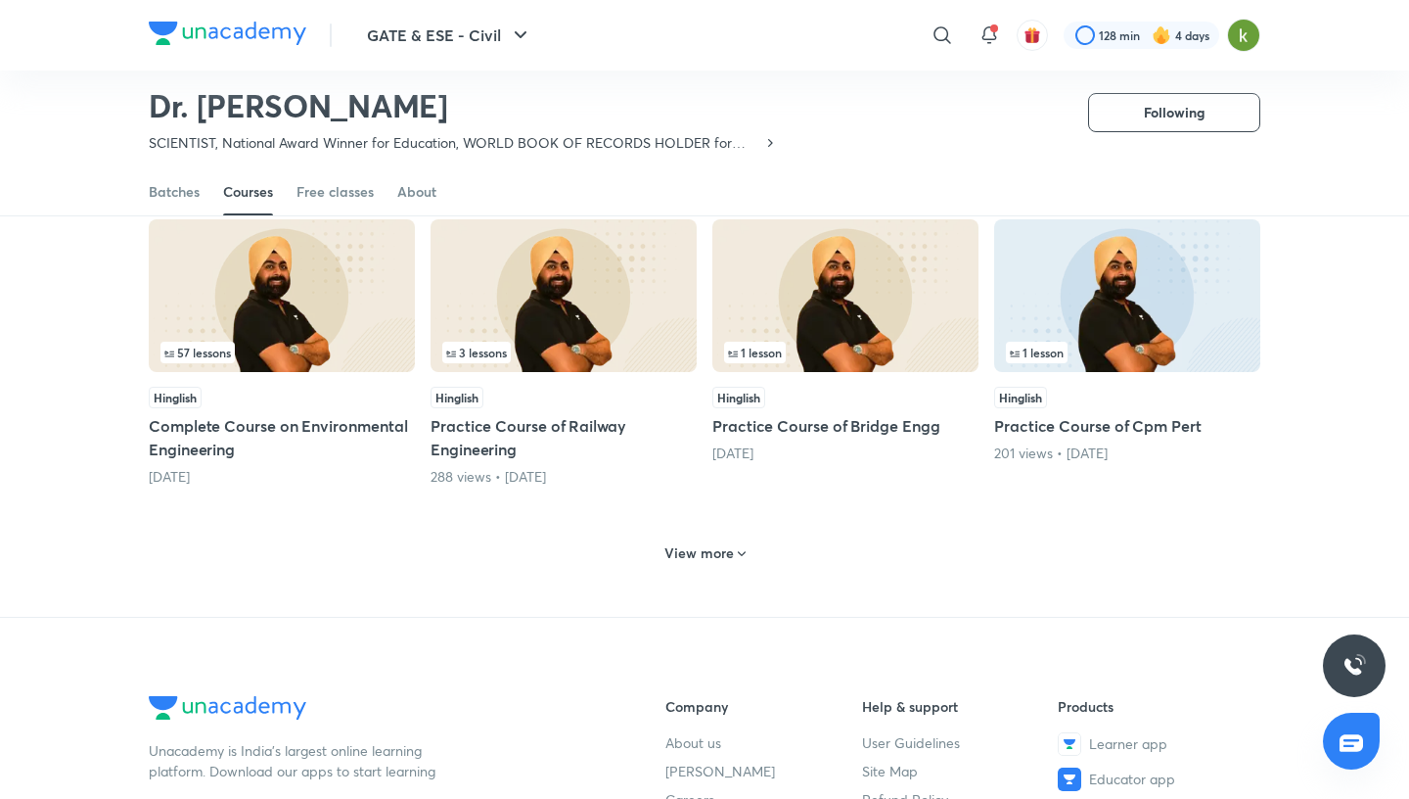
click at [702, 543] on h6 "View more" at bounding box center [699, 553] width 69 height 20
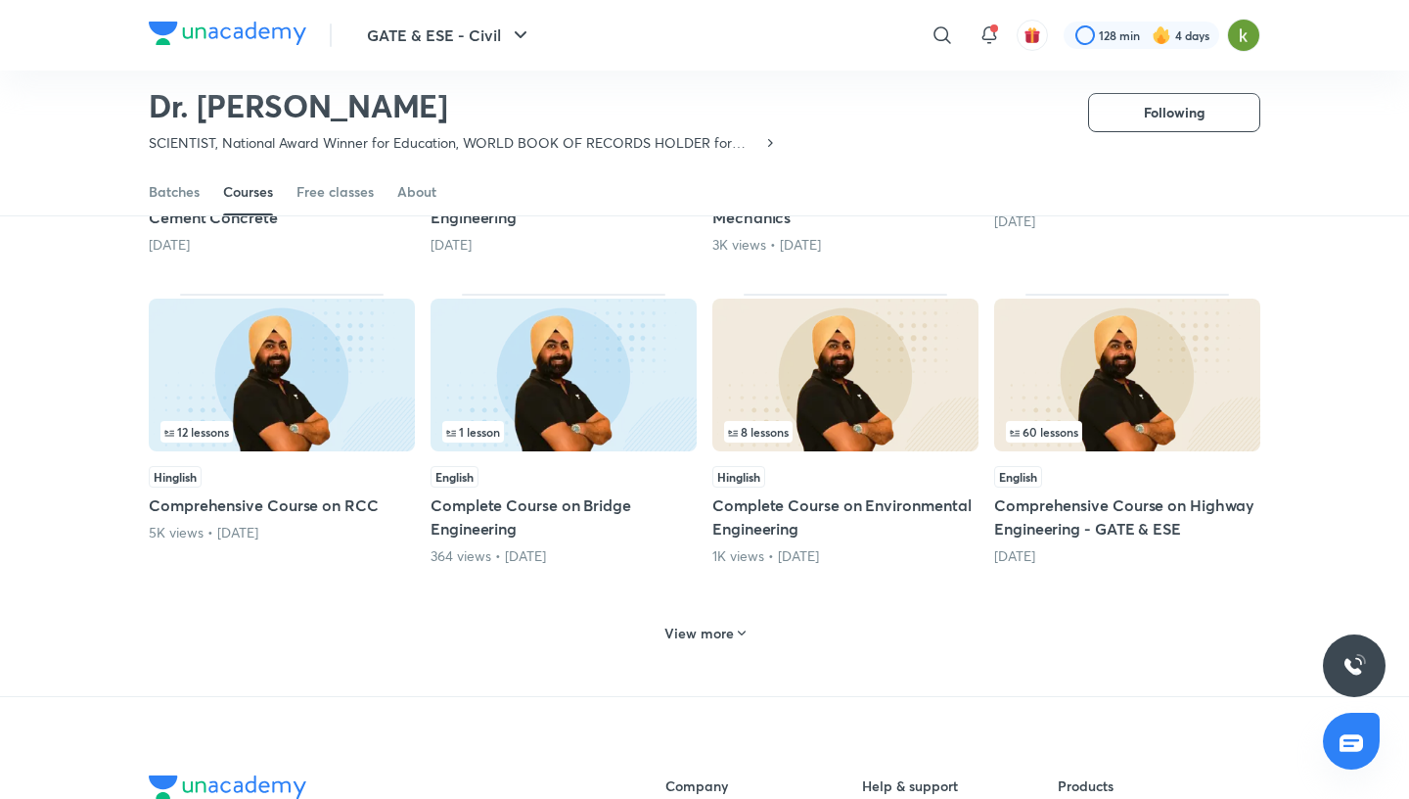
scroll to position [1657, 0]
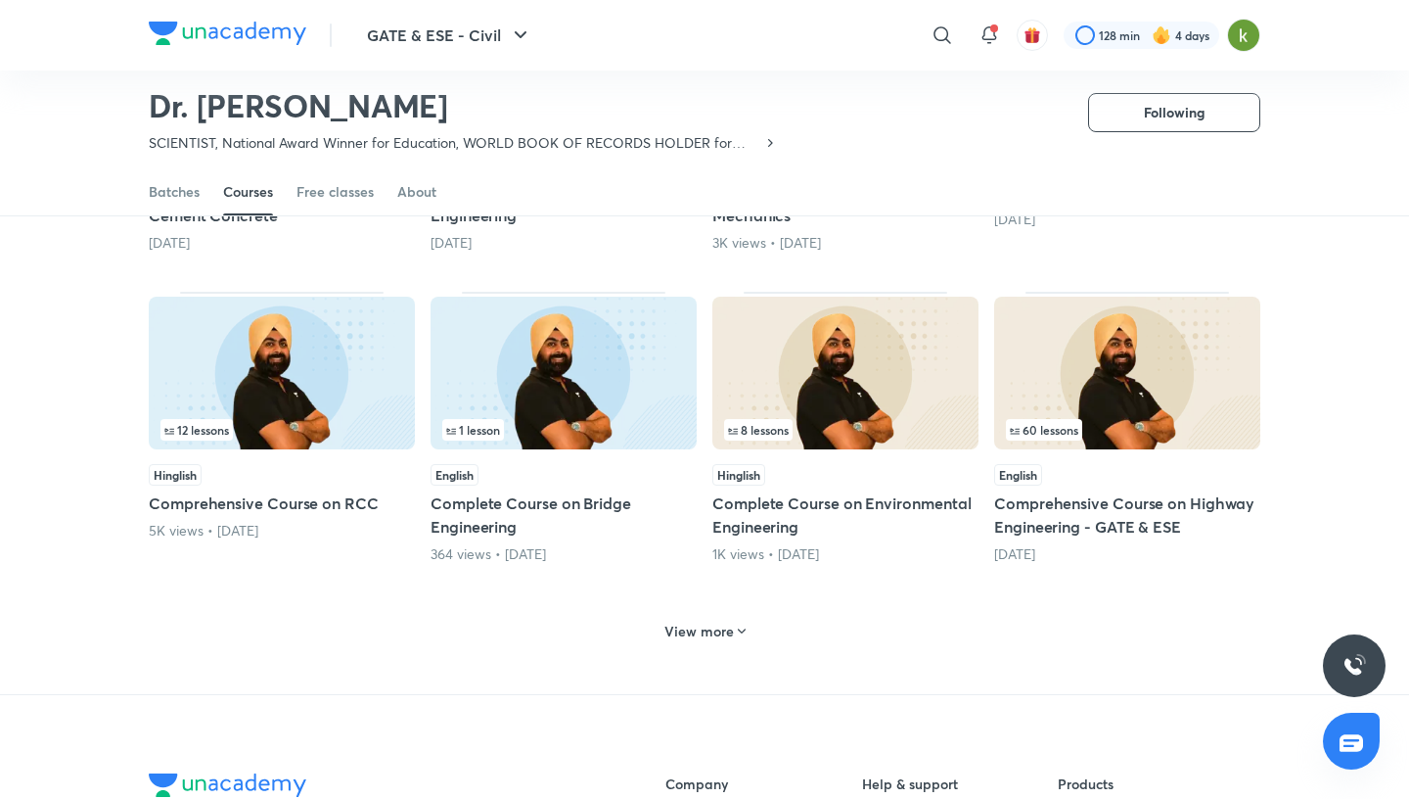
click at [723, 621] on h6 "View more" at bounding box center [699, 631] width 69 height 20
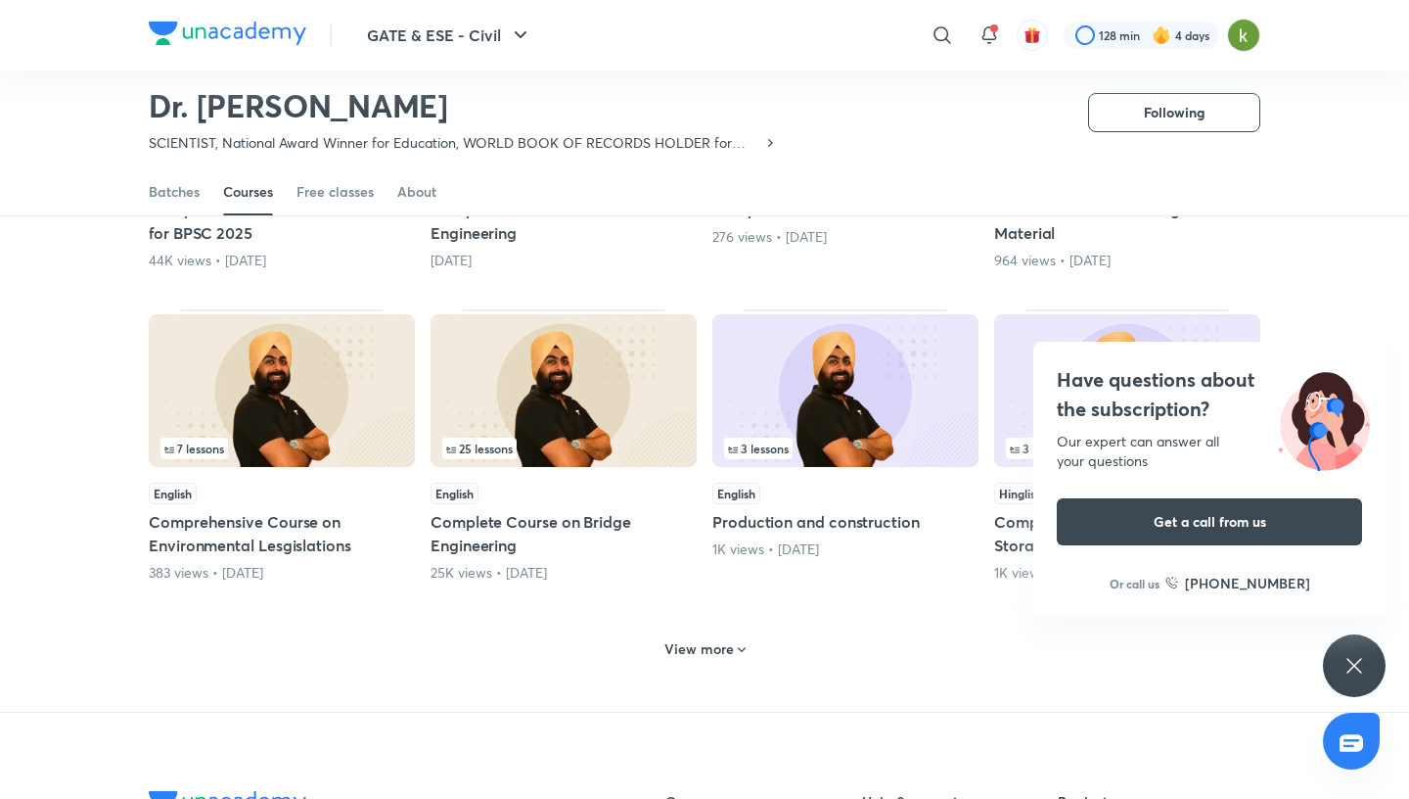
scroll to position [2577, 0]
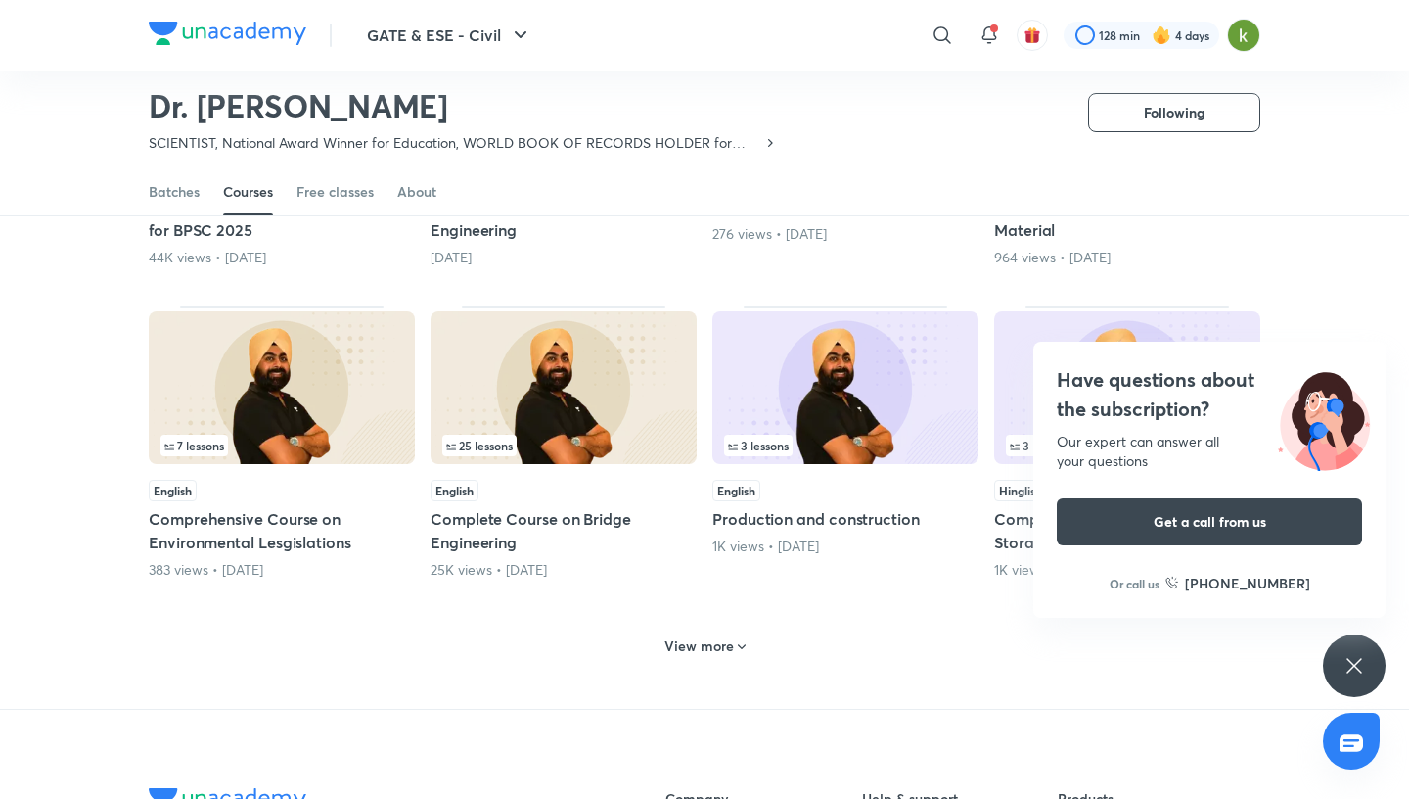
click at [731, 630] on div "View more" at bounding box center [705, 645] width 97 height 31
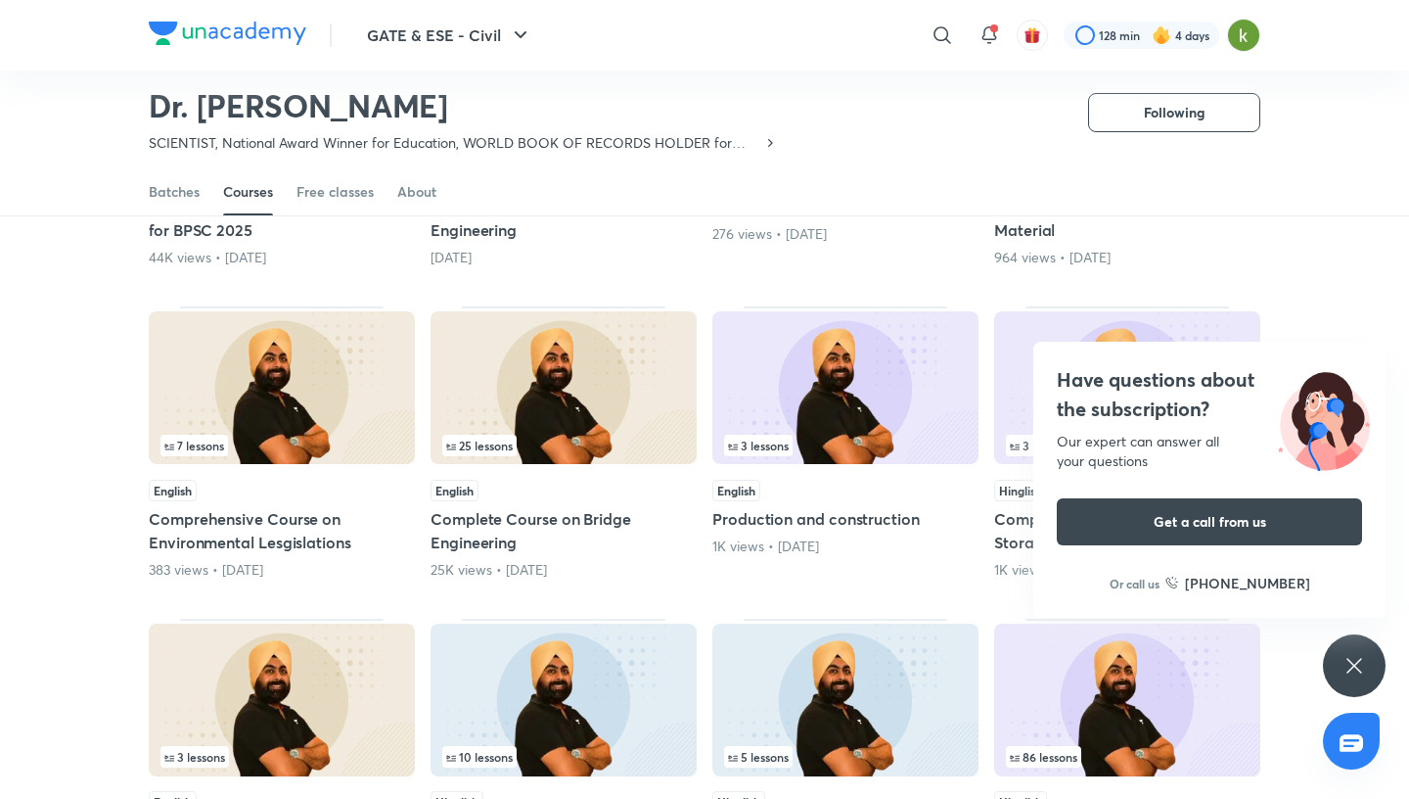
click at [1369, 662] on div "Have questions about the subscription? Our expert can answer all your questions…" at bounding box center [1354, 665] width 63 height 63
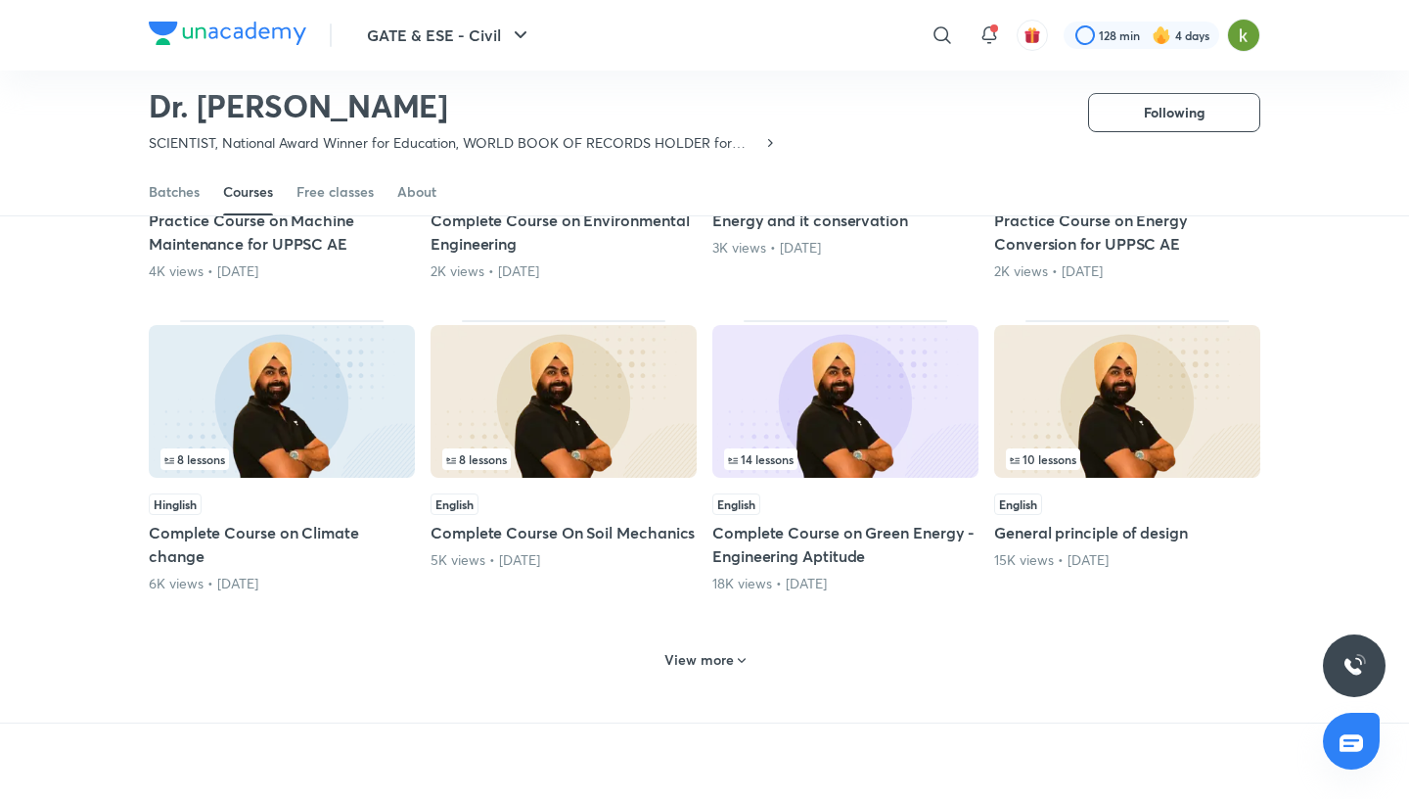
scroll to position [3516, 0]
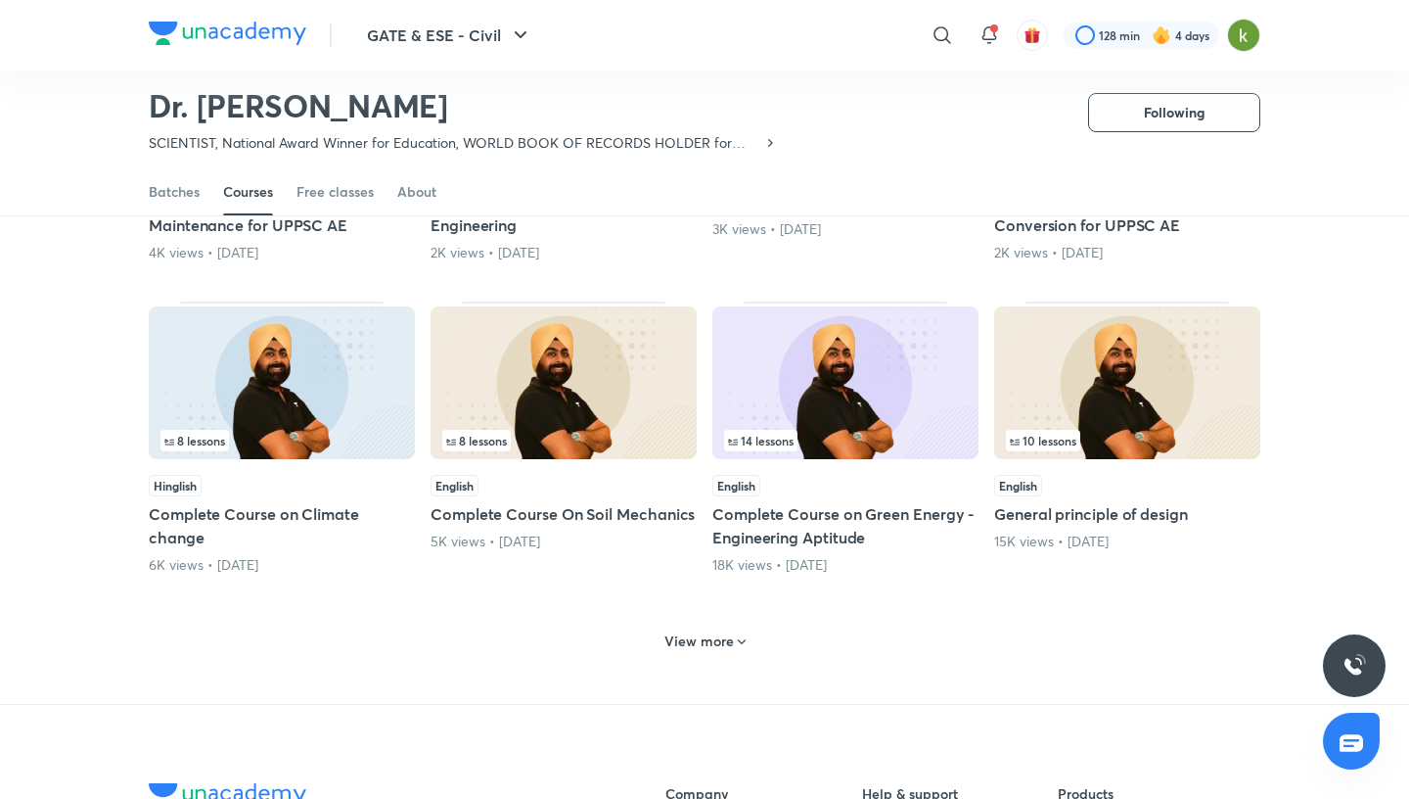
click at [736, 634] on icon at bounding box center [742, 642] width 16 height 16
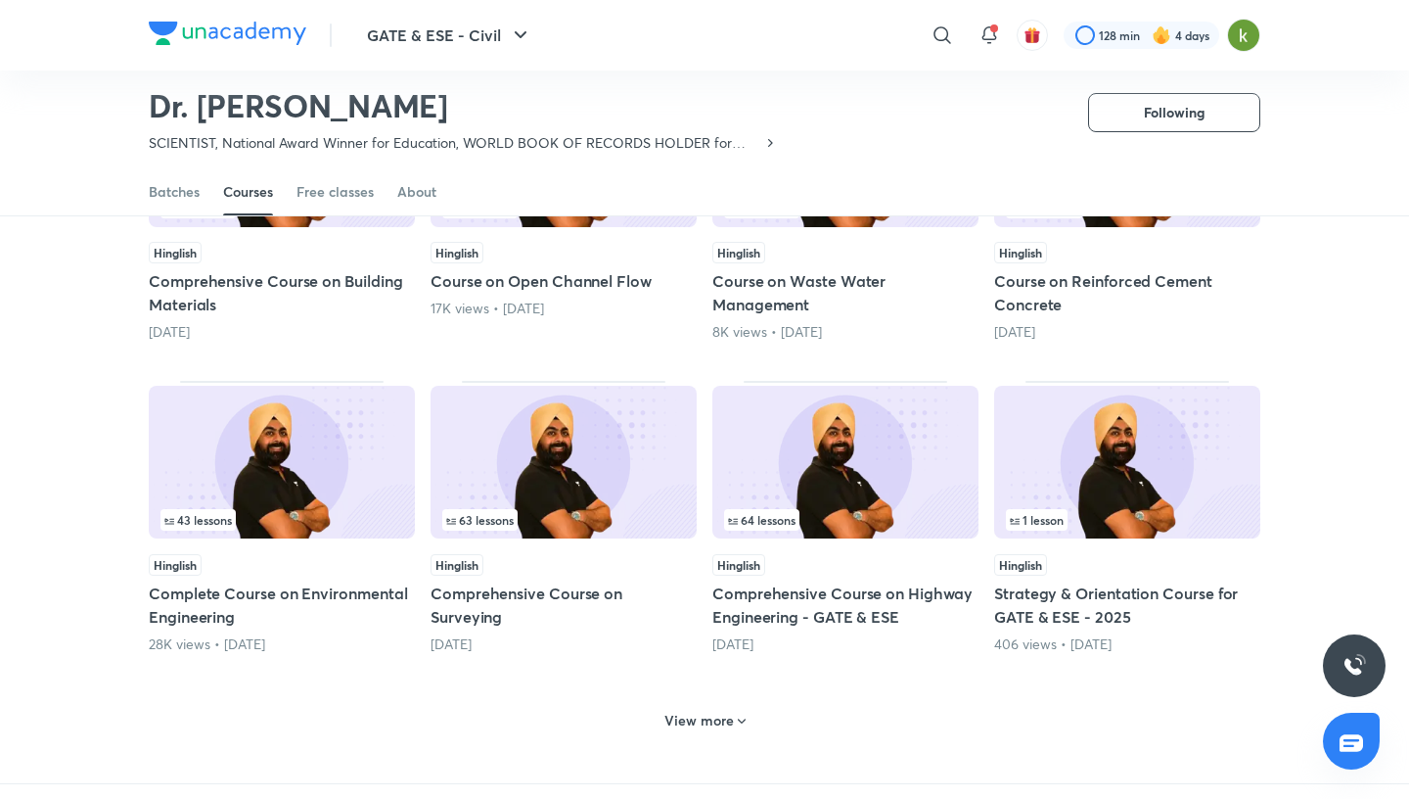
scroll to position [4410, 0]
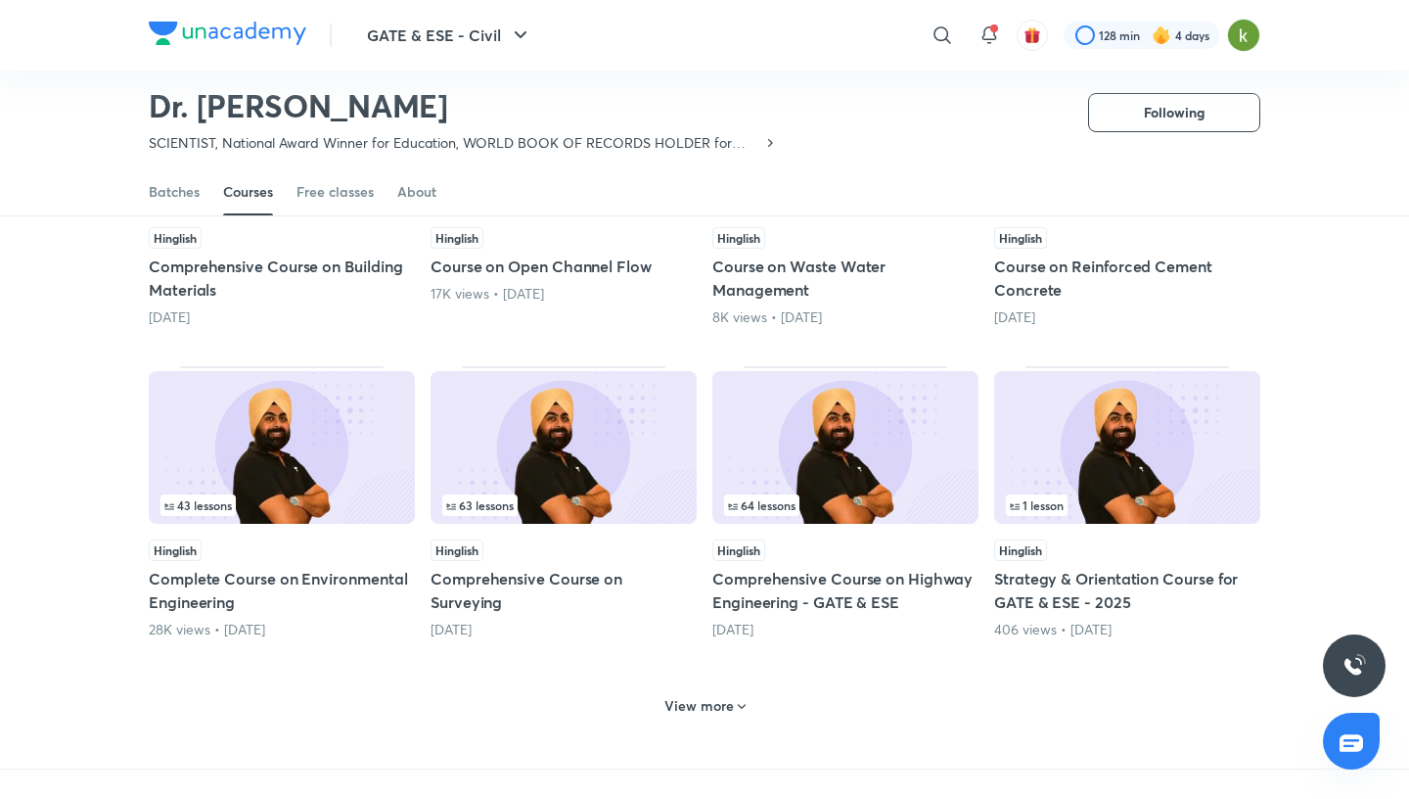
click at [708, 696] on h6 "View more" at bounding box center [699, 706] width 69 height 20
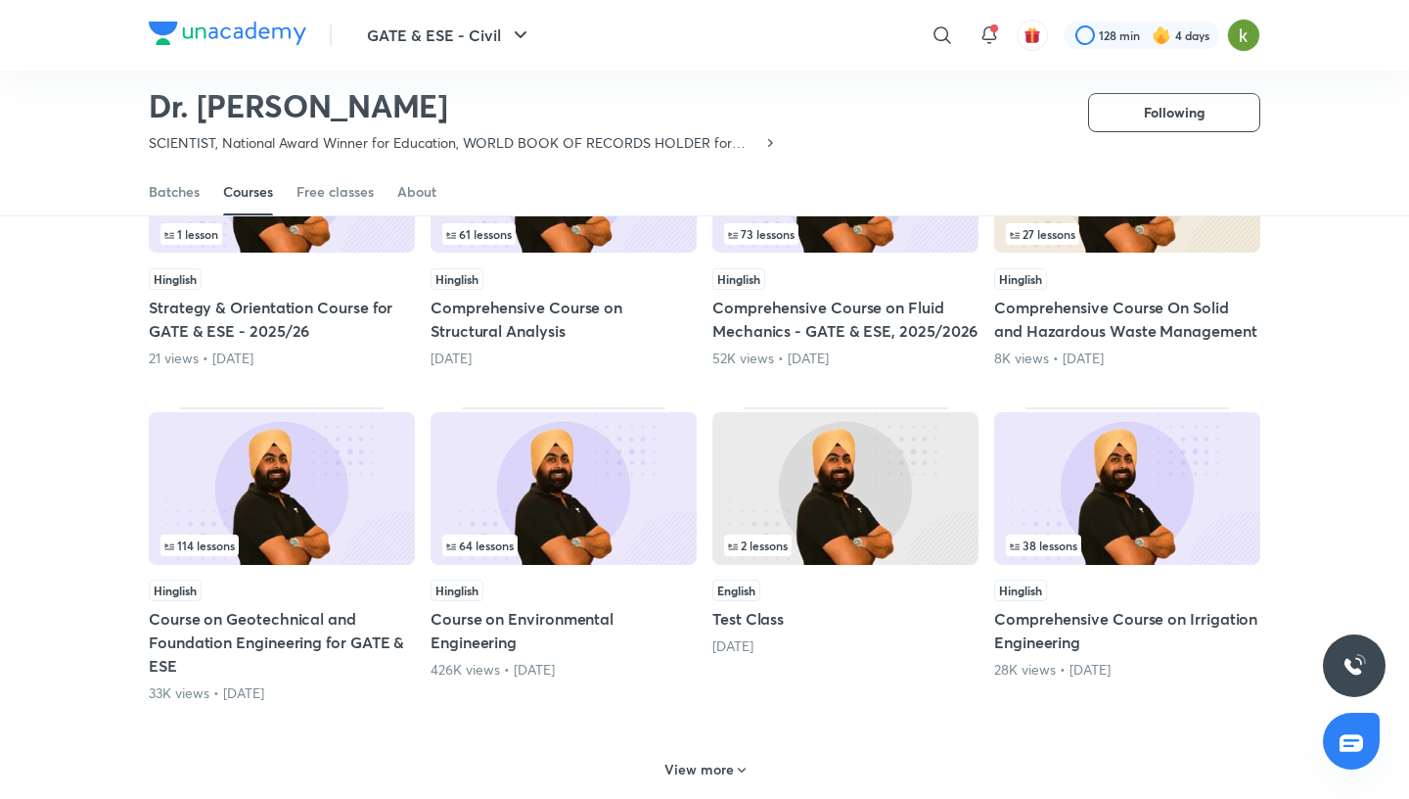
scroll to position [5307, 0]
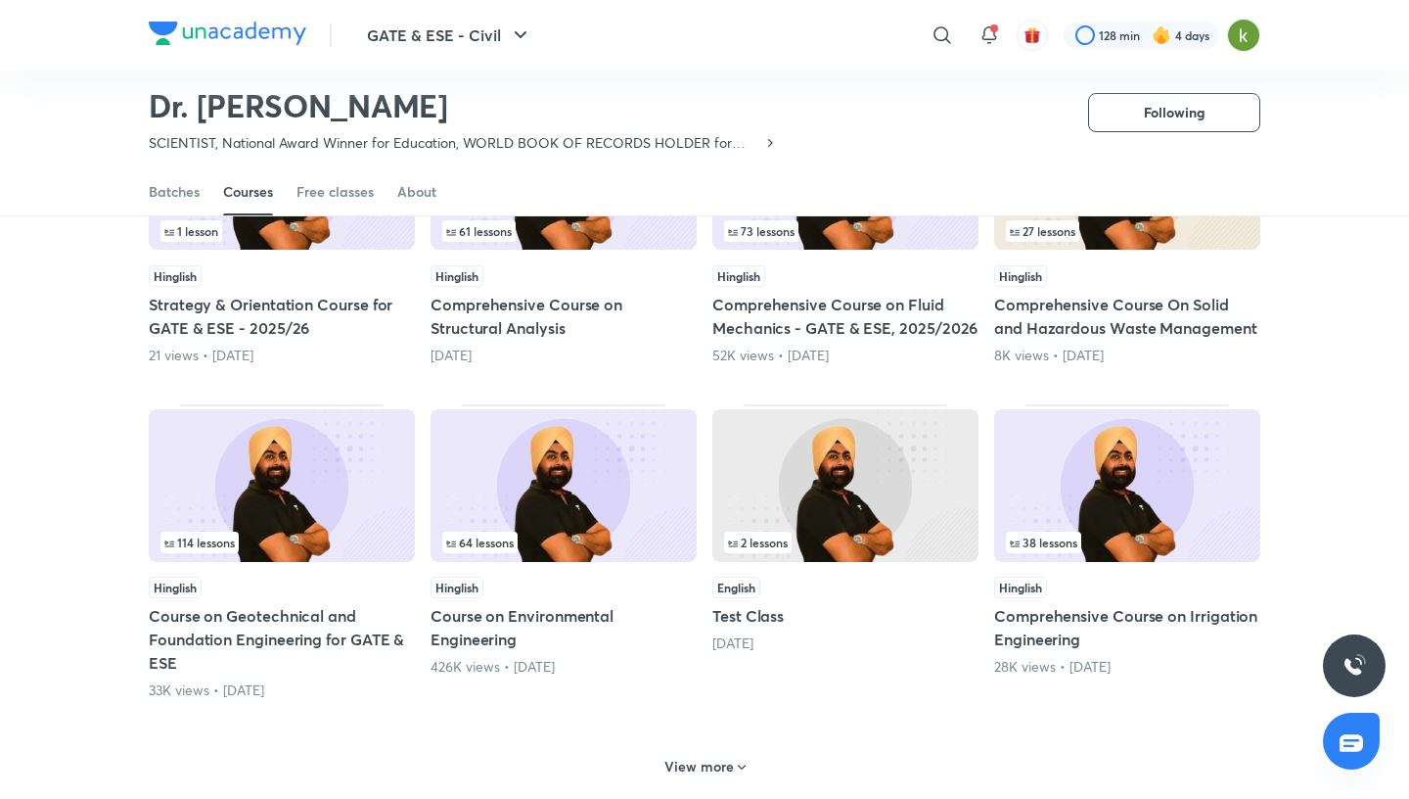
click at [707, 757] on h6 "View more" at bounding box center [699, 767] width 69 height 20
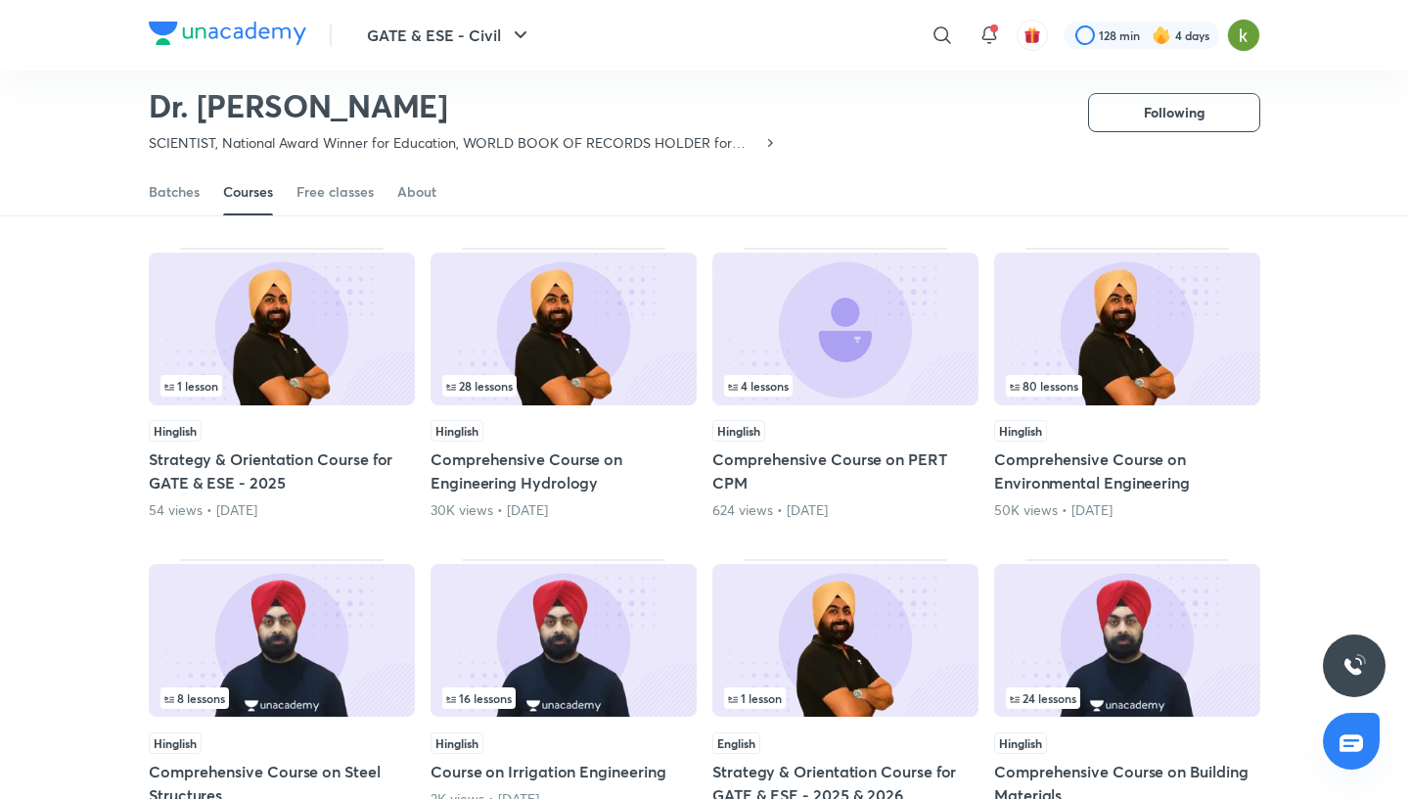
scroll to position [5802, 0]
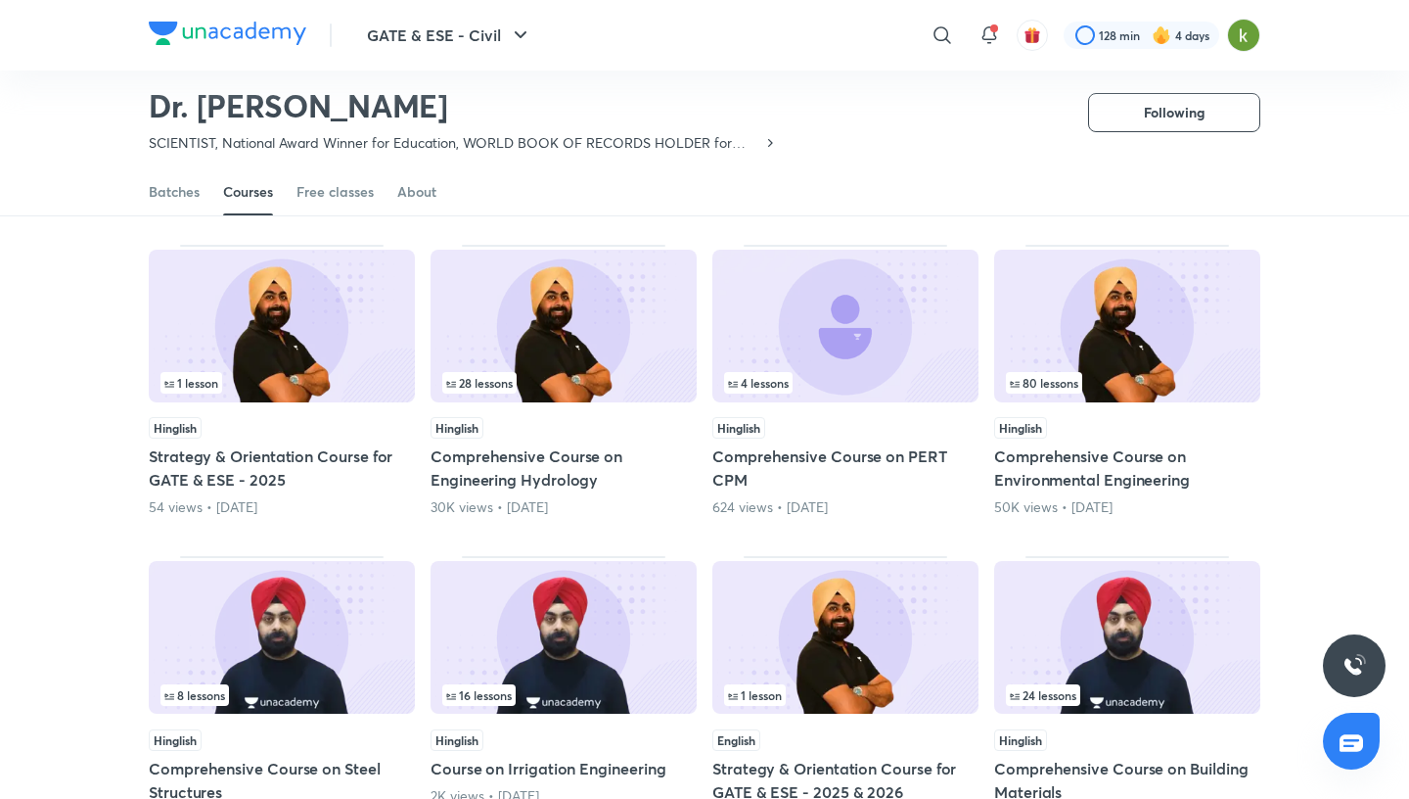
click at [589, 304] on img at bounding box center [564, 326] width 266 height 153
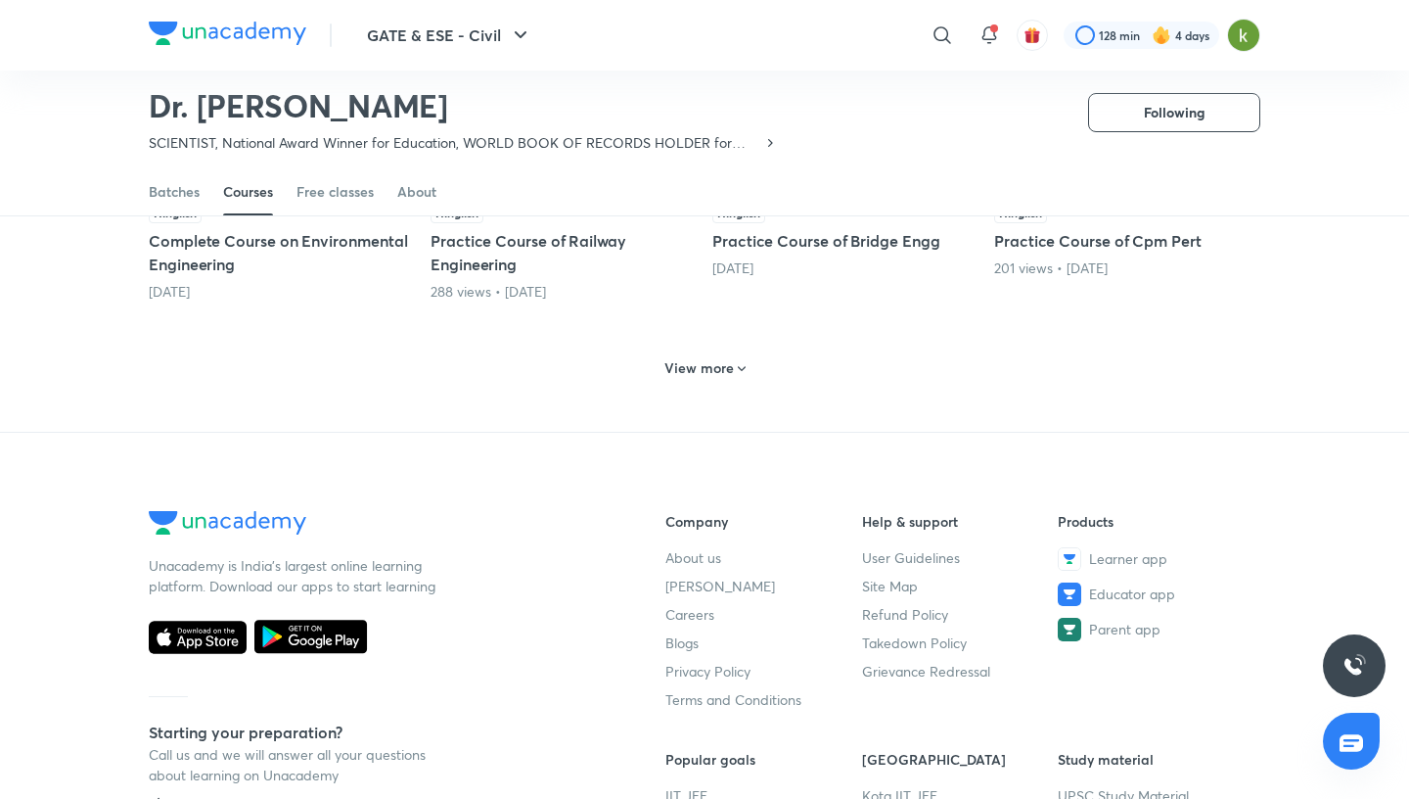
scroll to position [1007, 0]
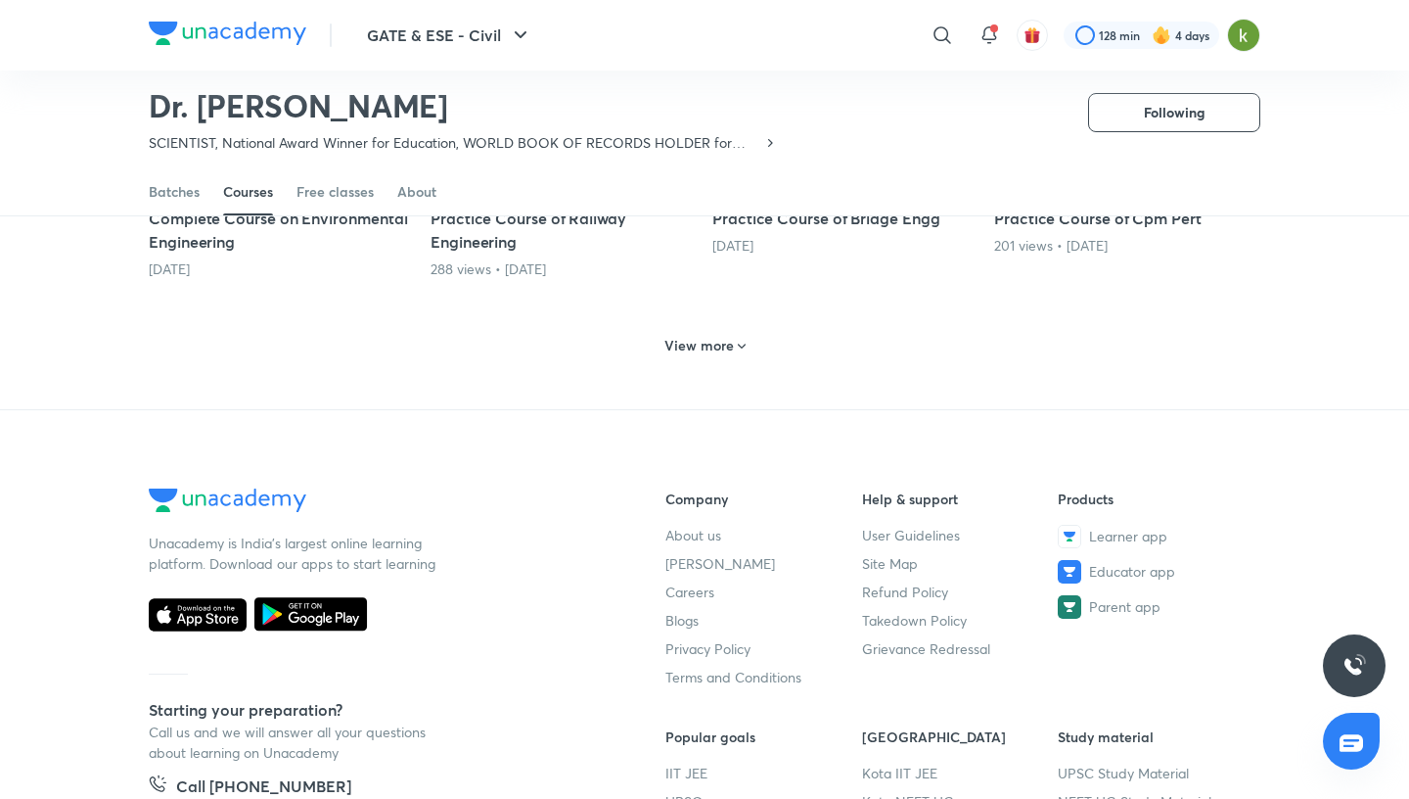
click at [699, 336] on h6 "View more" at bounding box center [699, 346] width 69 height 20
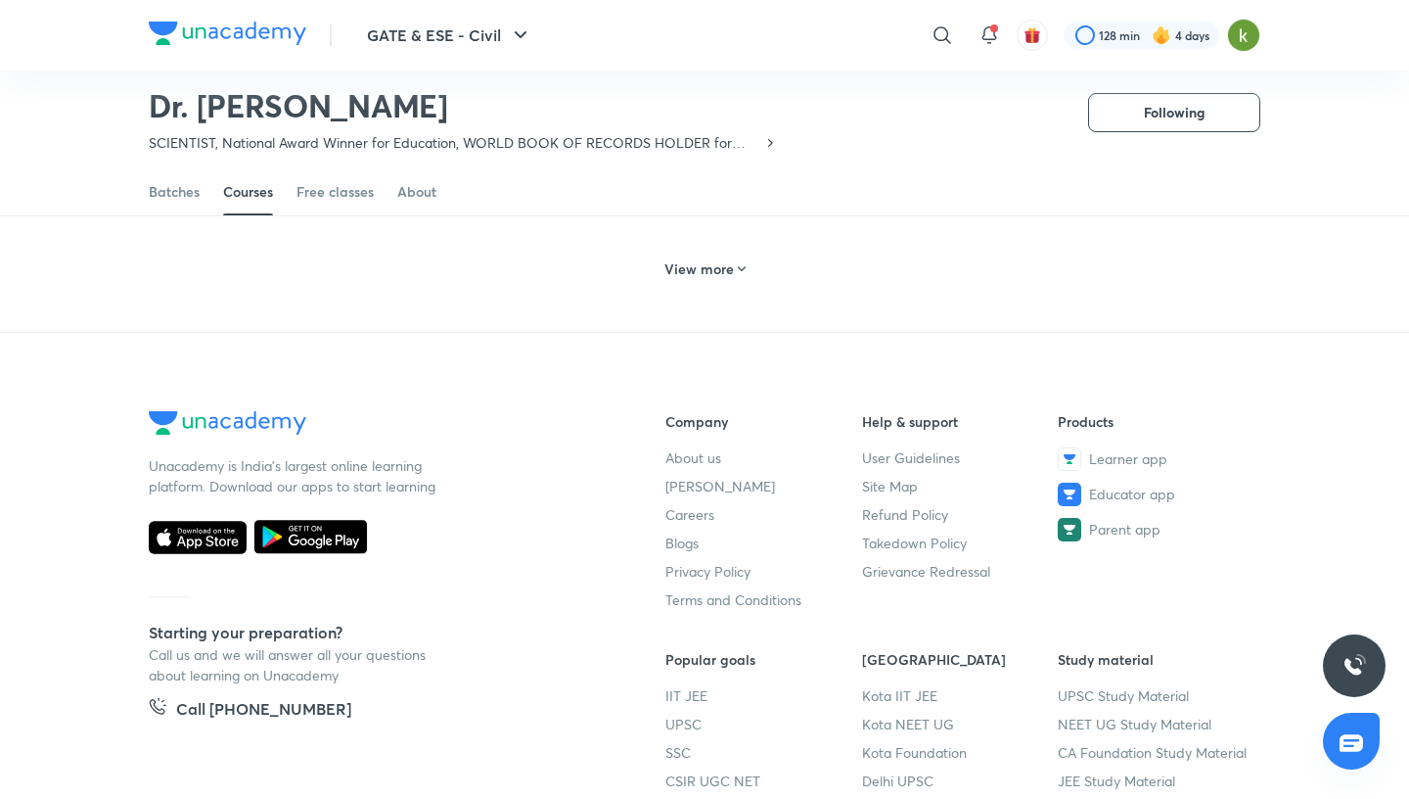
scroll to position [1999, 0]
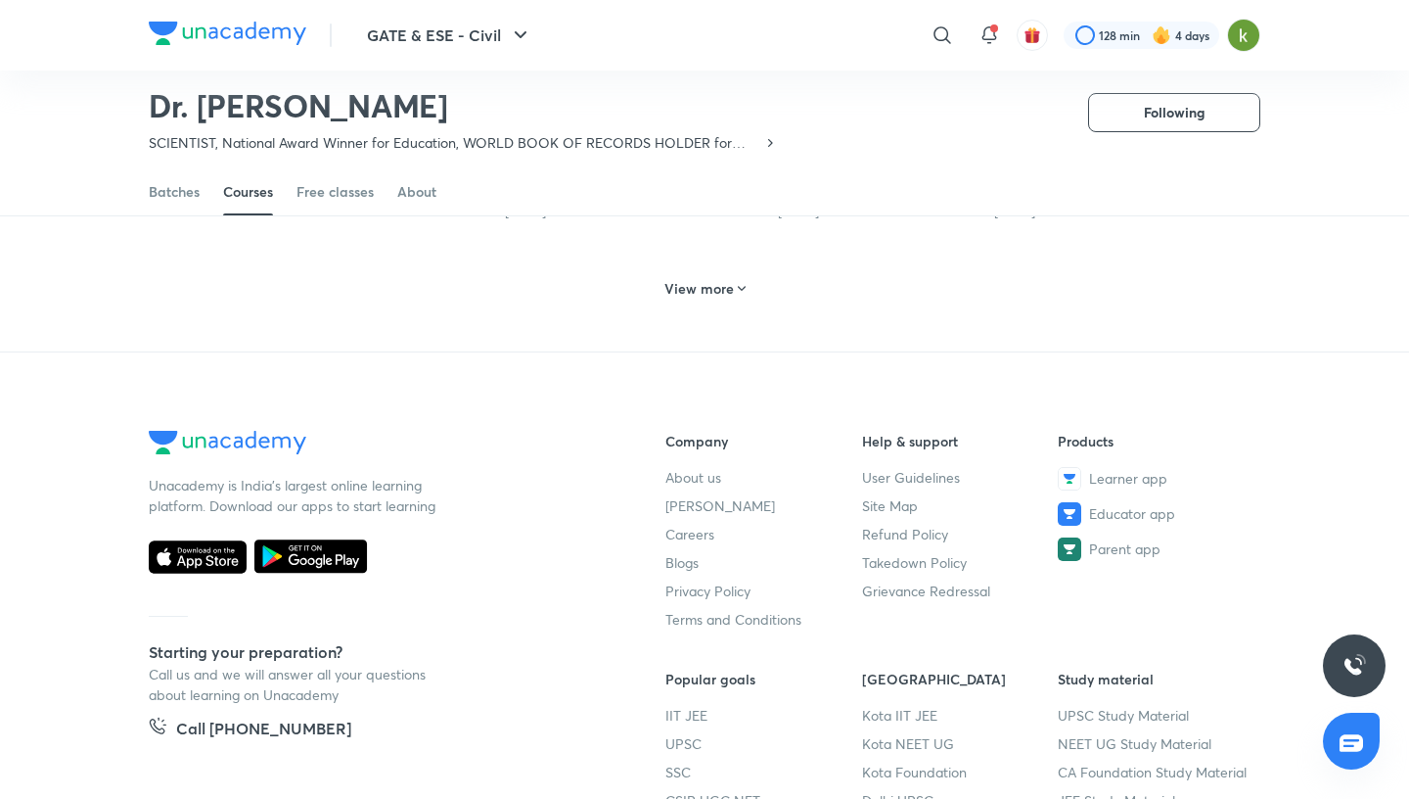
click at [733, 279] on h6 "View more" at bounding box center [699, 289] width 69 height 20
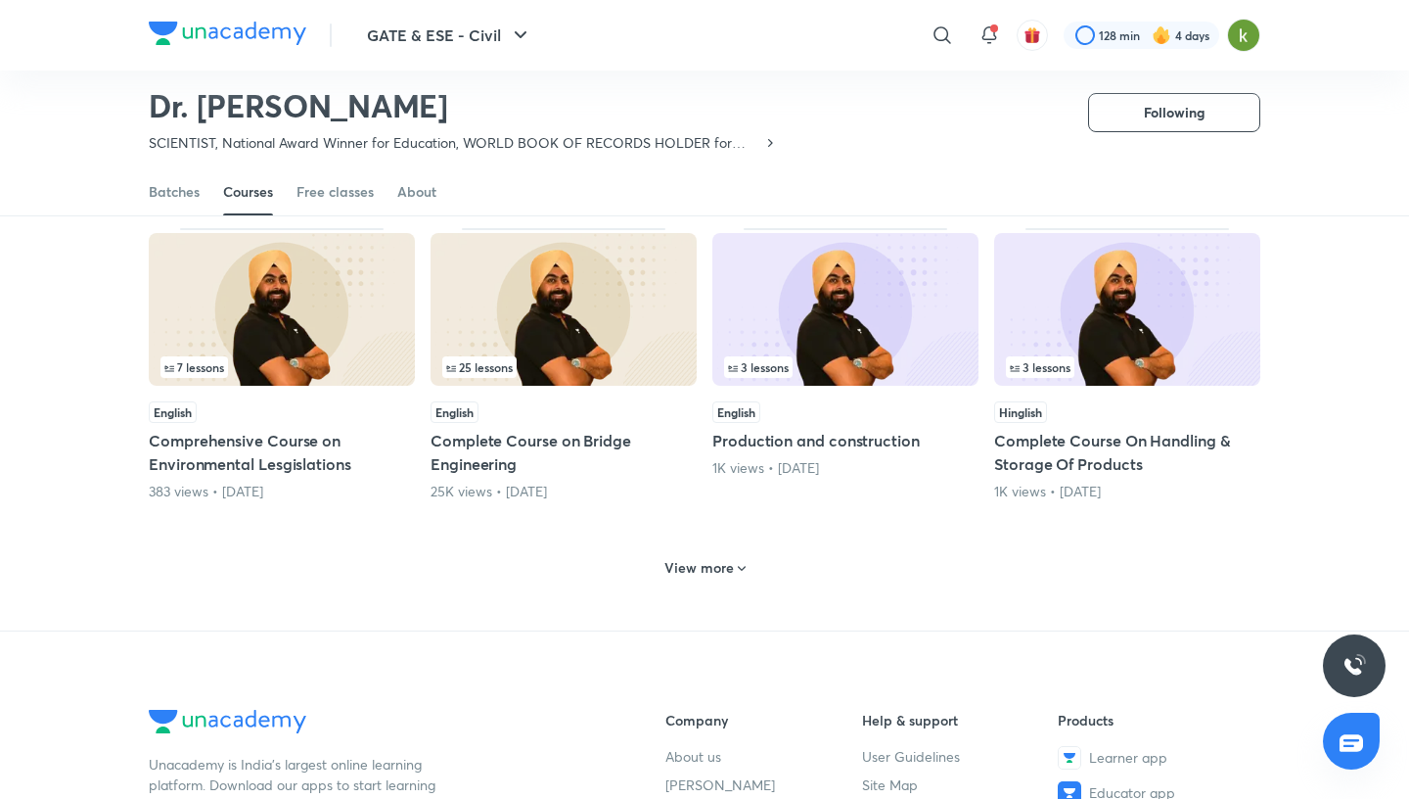
scroll to position [2674, 0]
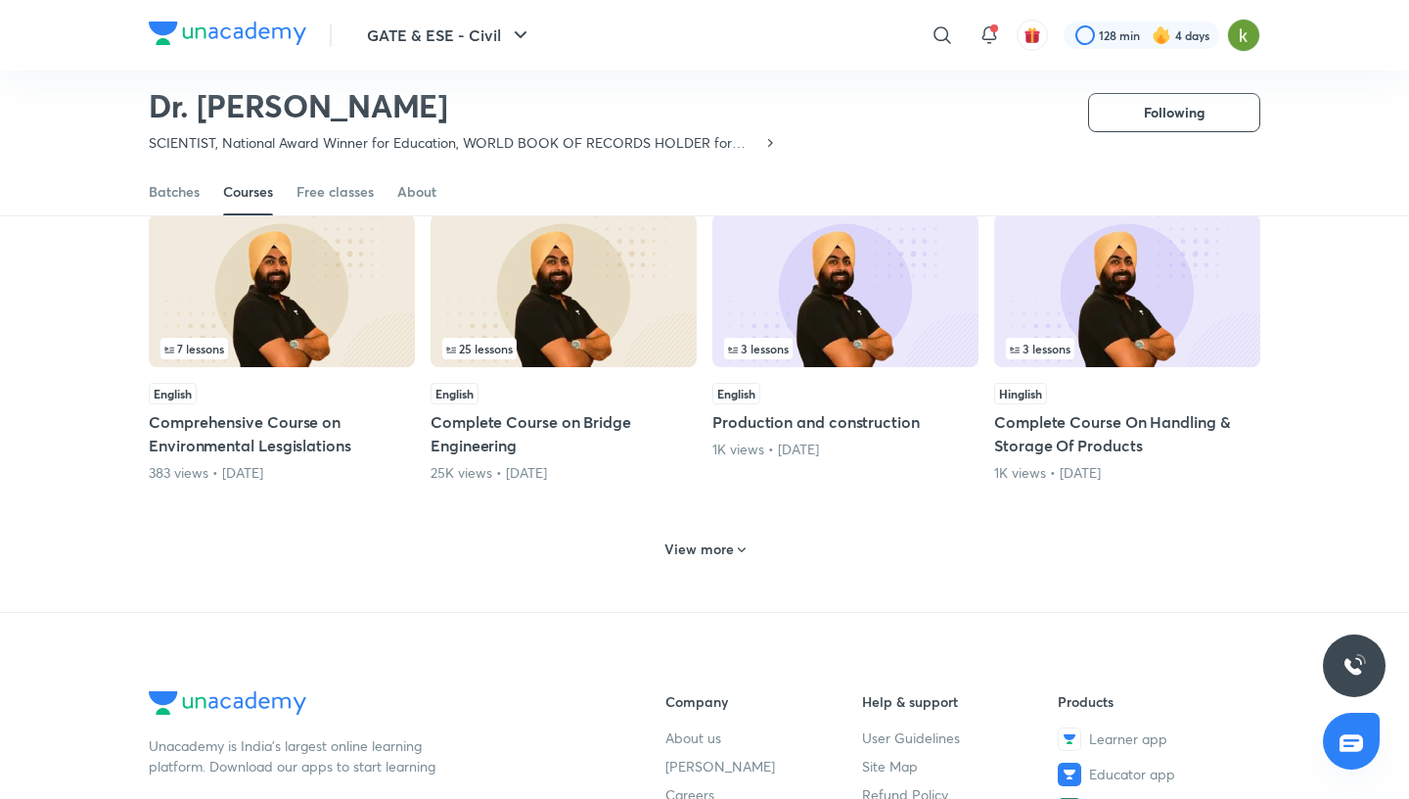
click at [706, 539] on h6 "View more" at bounding box center [699, 549] width 69 height 20
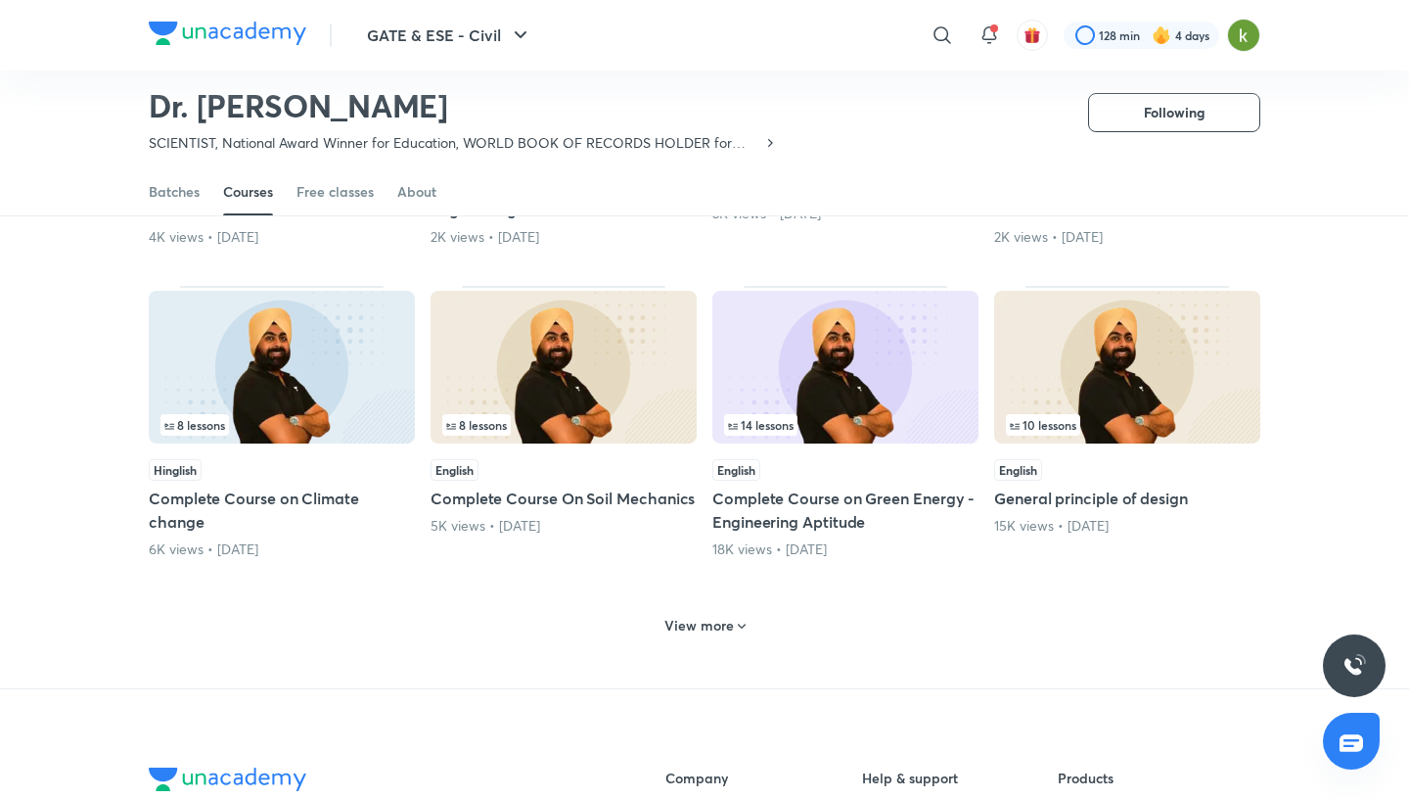
scroll to position [3538, 0]
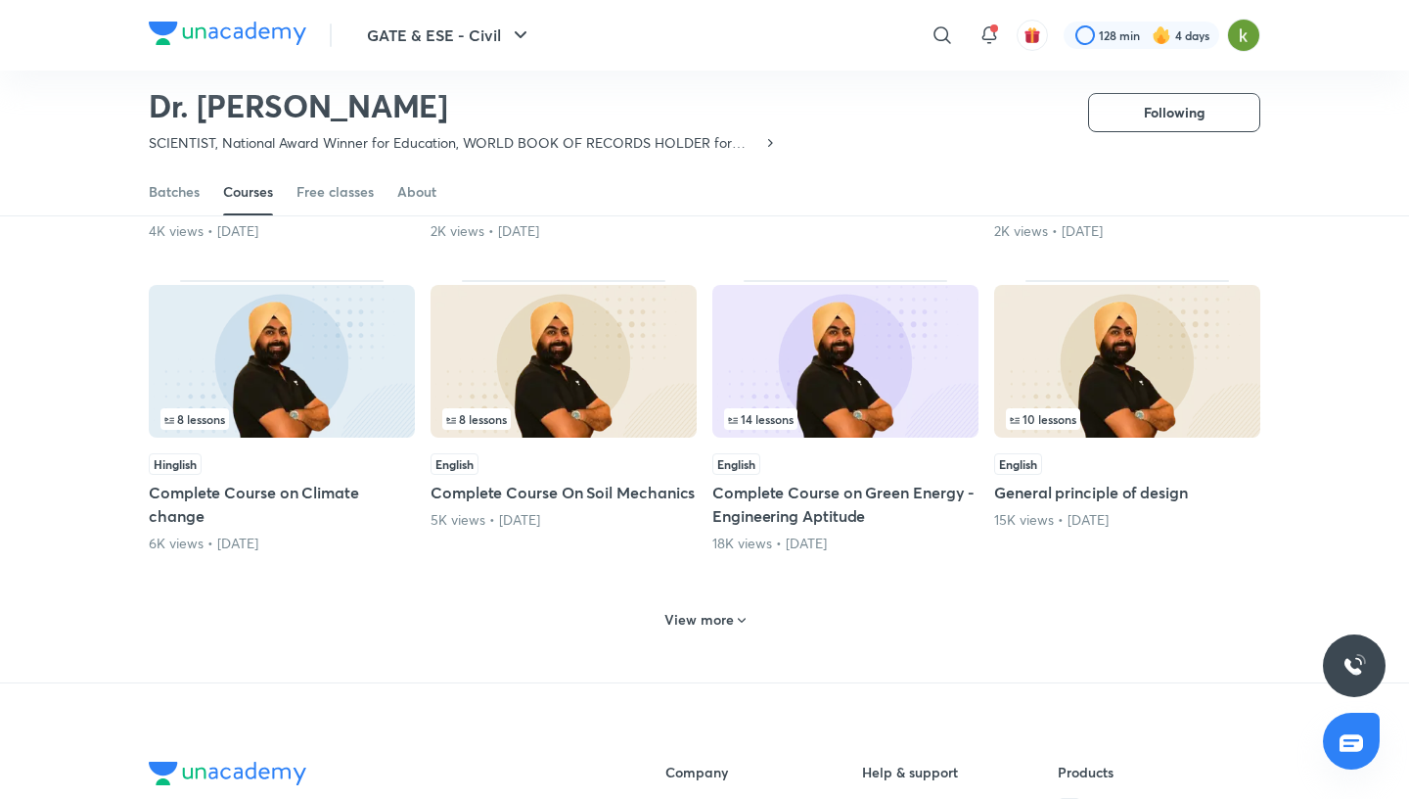
click at [731, 610] on h6 "View more" at bounding box center [699, 620] width 69 height 20
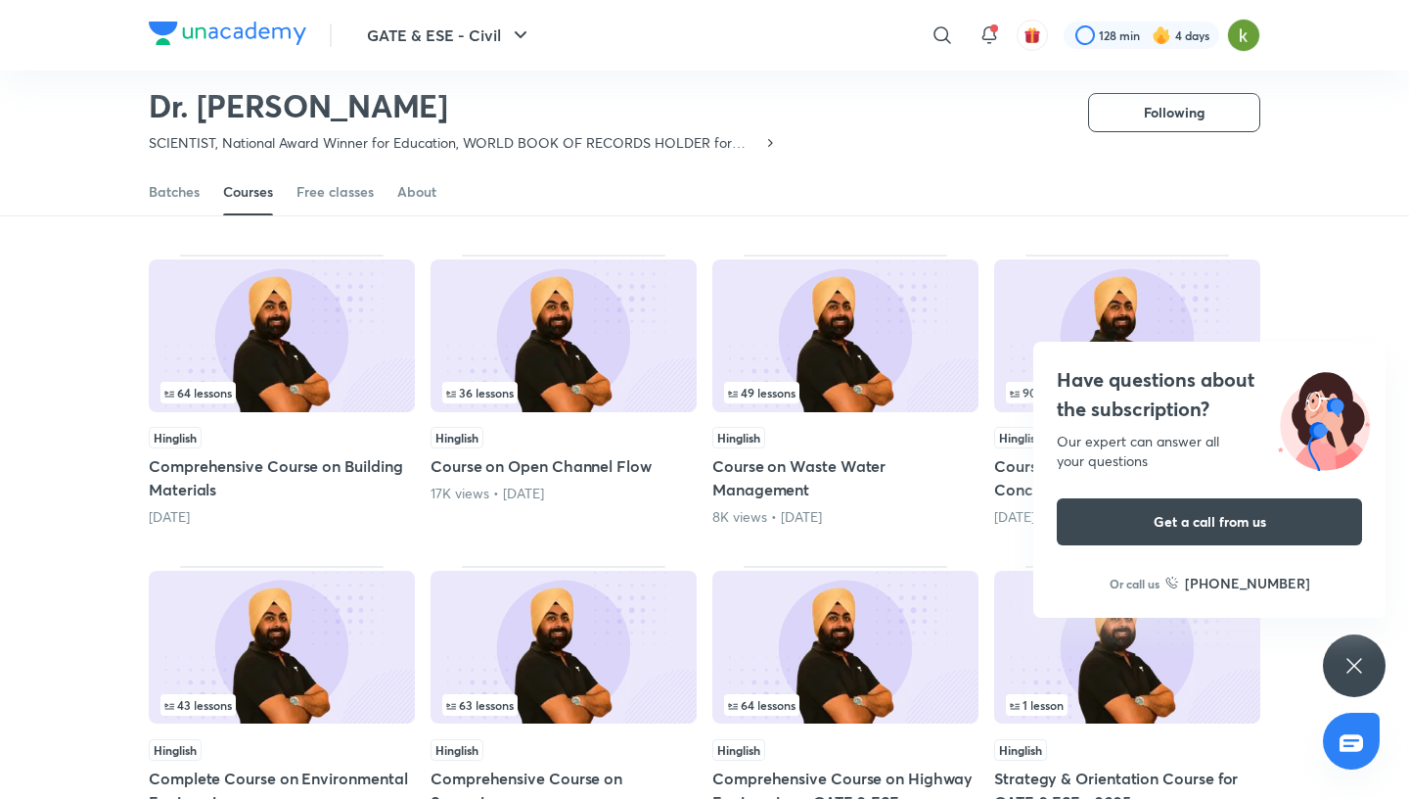
scroll to position [4237, 0]
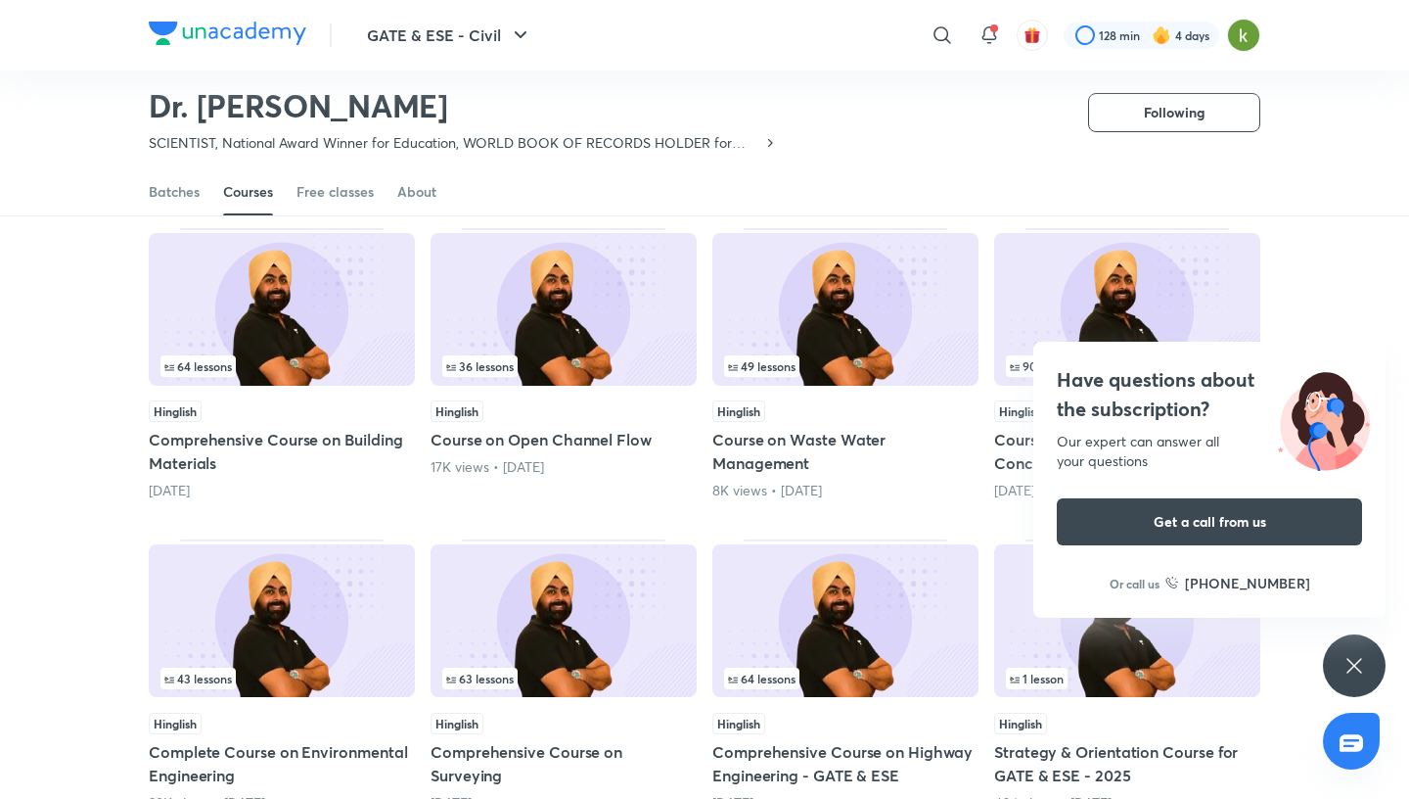
click at [1152, 273] on img at bounding box center [1127, 309] width 266 height 153
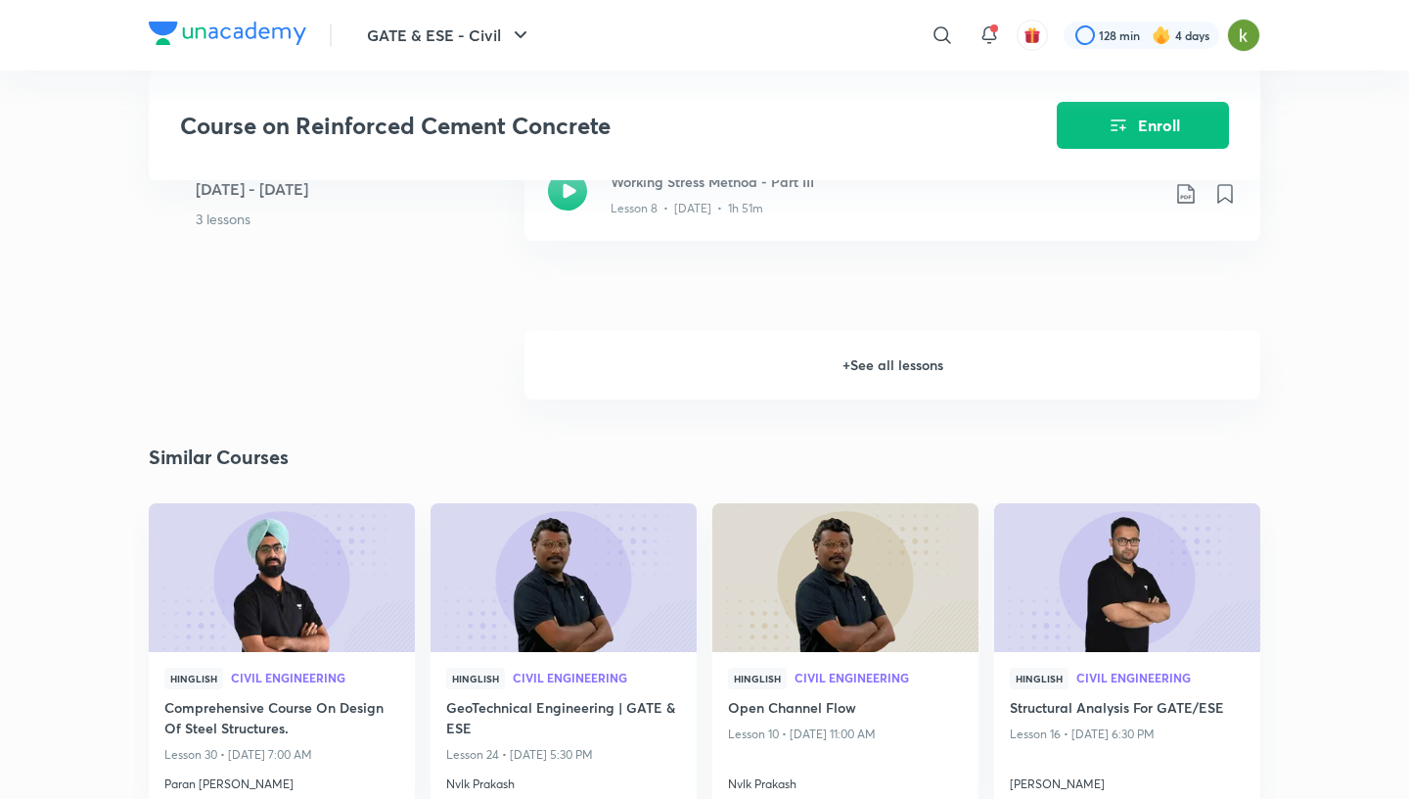
scroll to position [2140, 0]
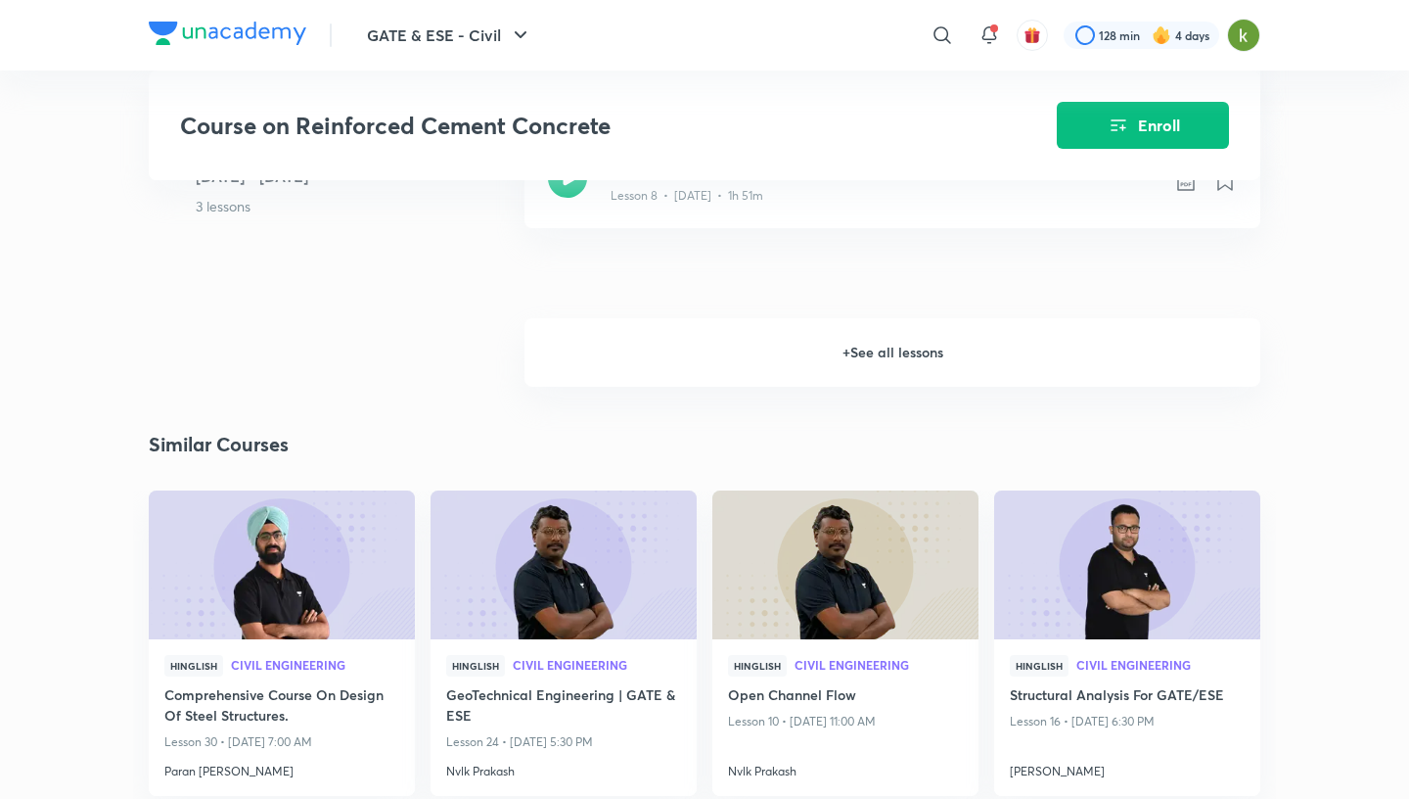
click at [871, 353] on h6 "+ See all lessons" at bounding box center [893, 352] width 736 height 69
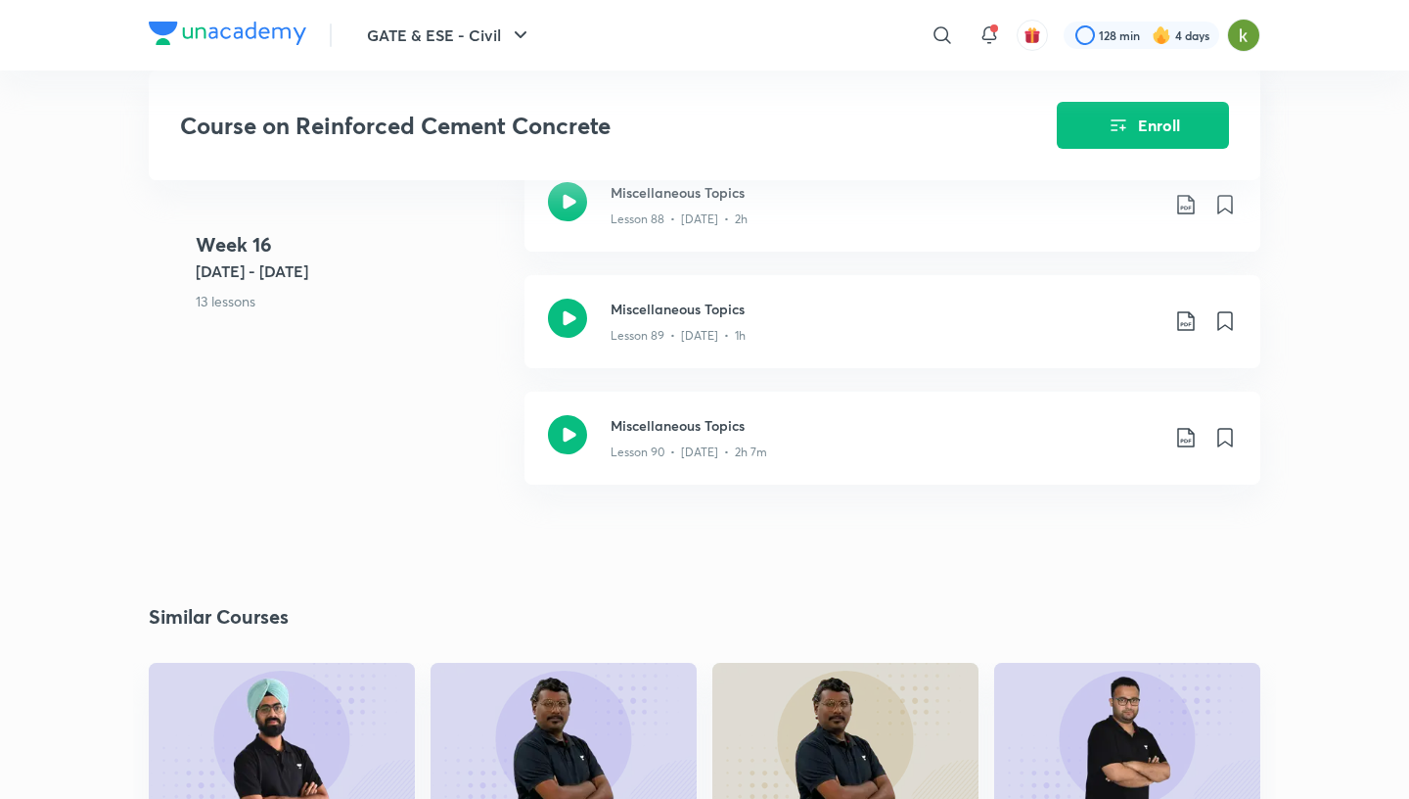
scroll to position [12810, 0]
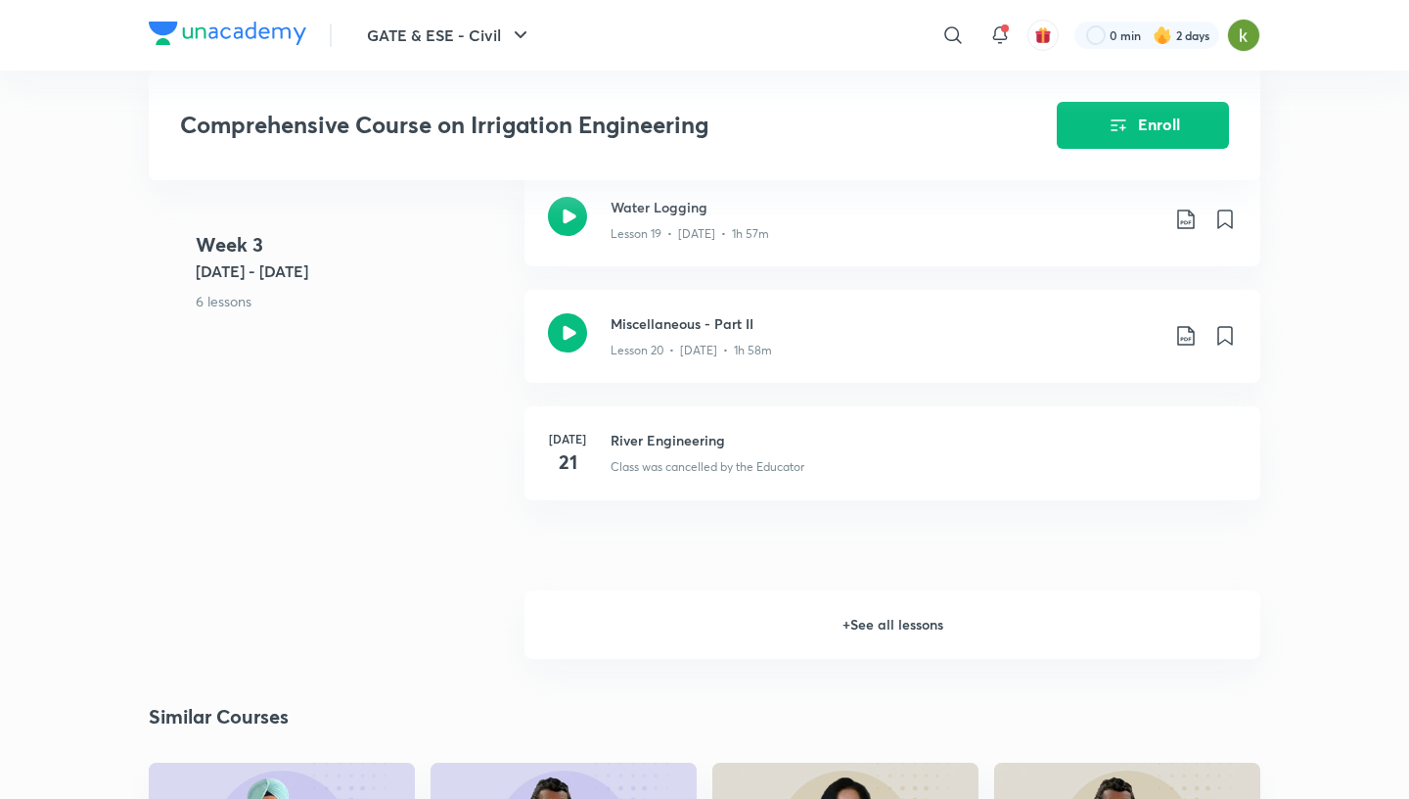
scroll to position [3444, 0]
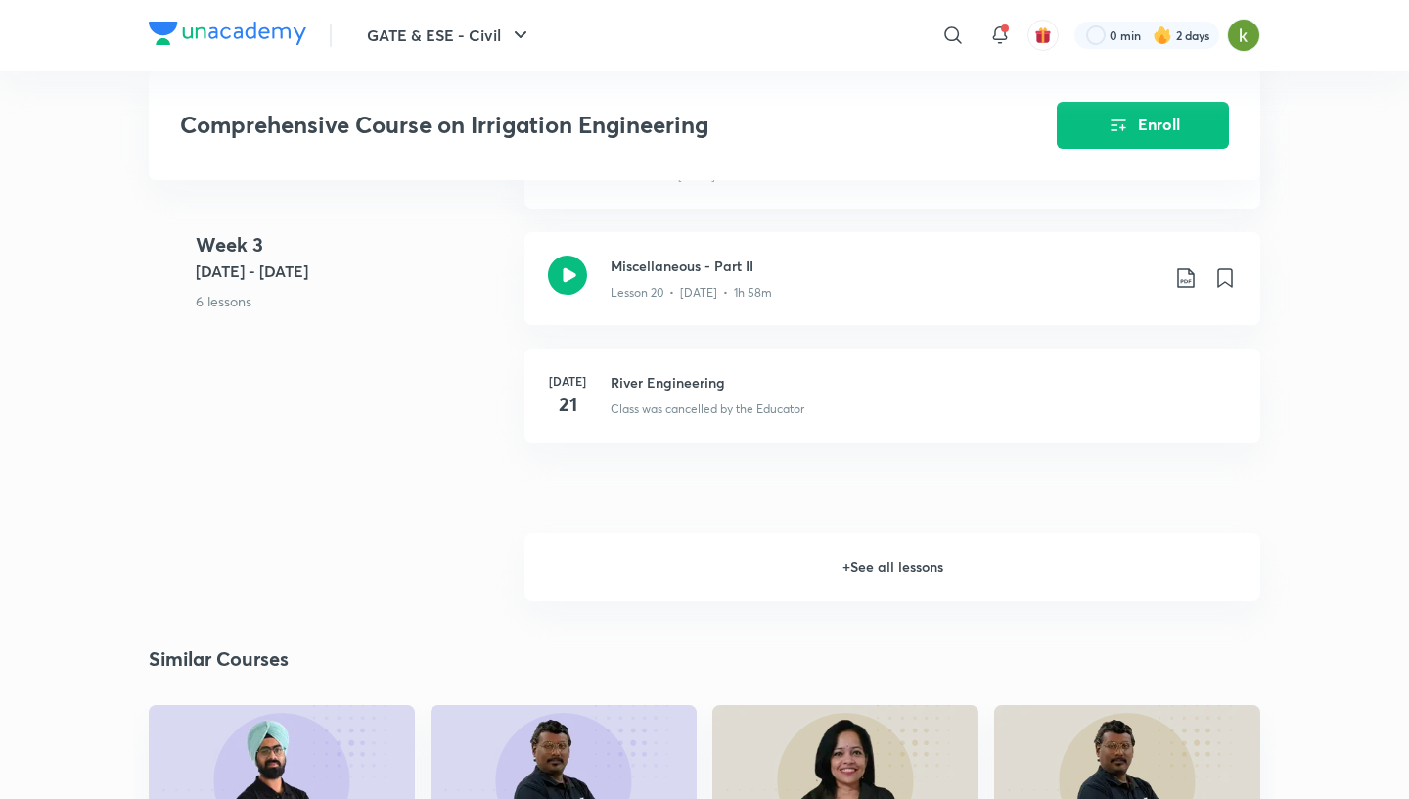
click at [752, 581] on h6 "+ See all lessons" at bounding box center [893, 566] width 736 height 69
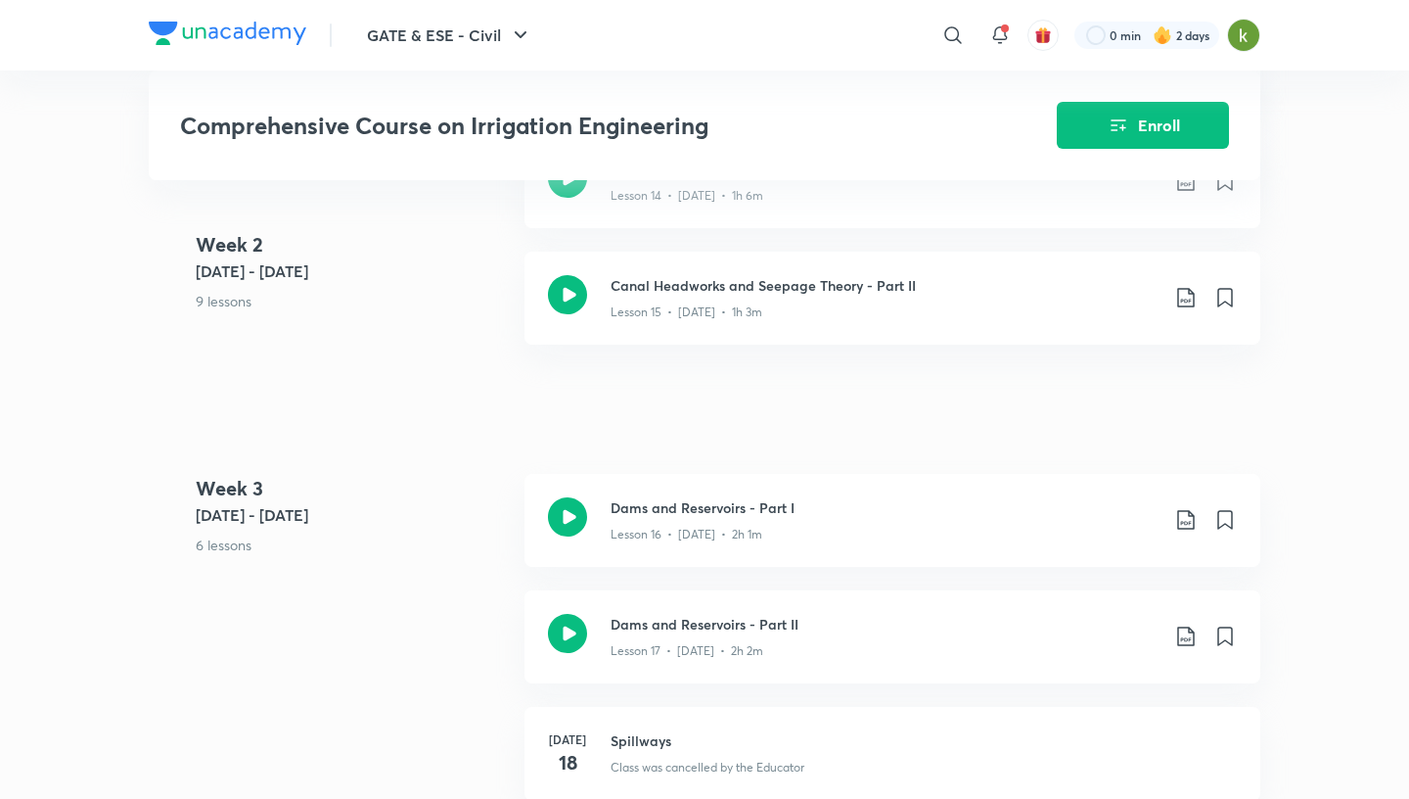
scroll to position [2730, 0]
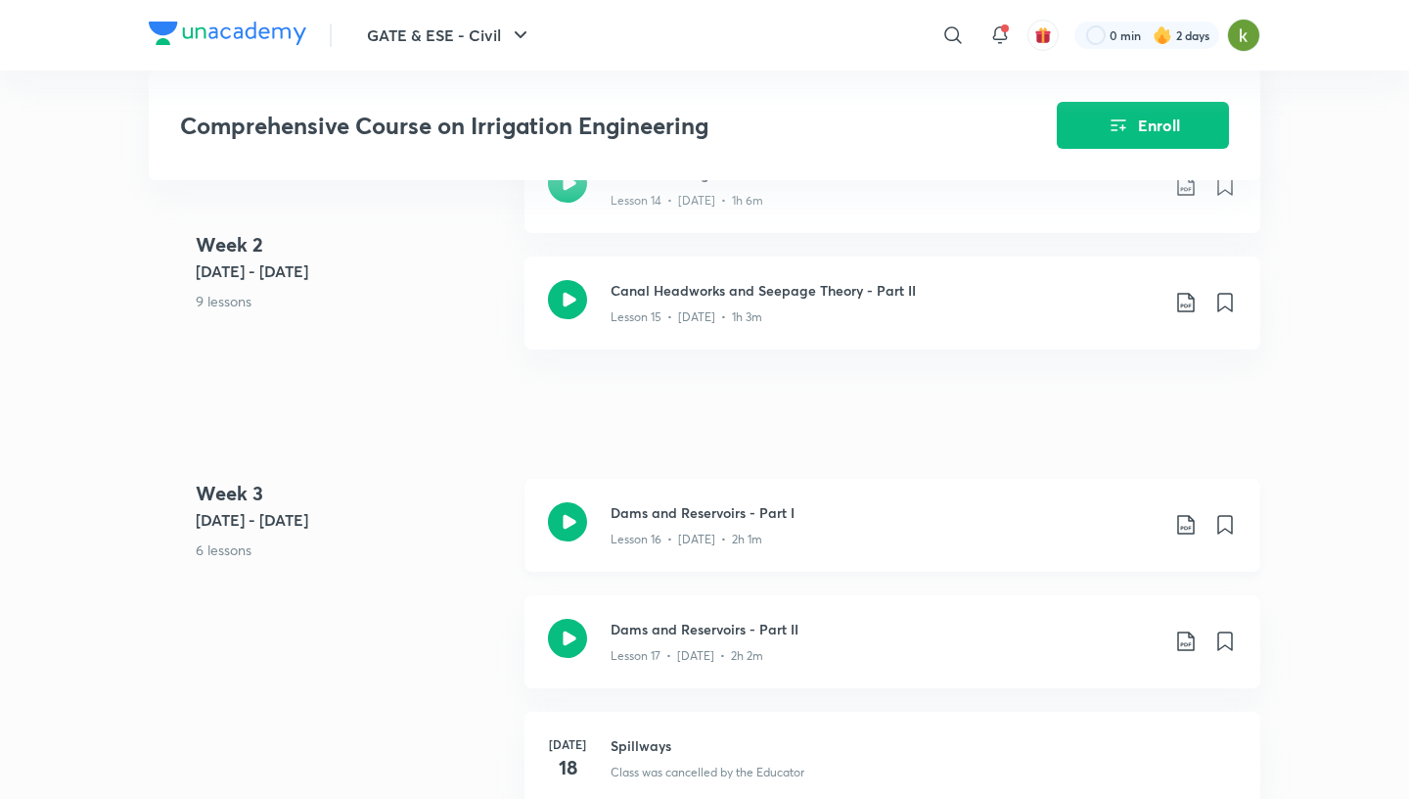
click at [566, 519] on icon at bounding box center [567, 521] width 39 height 39
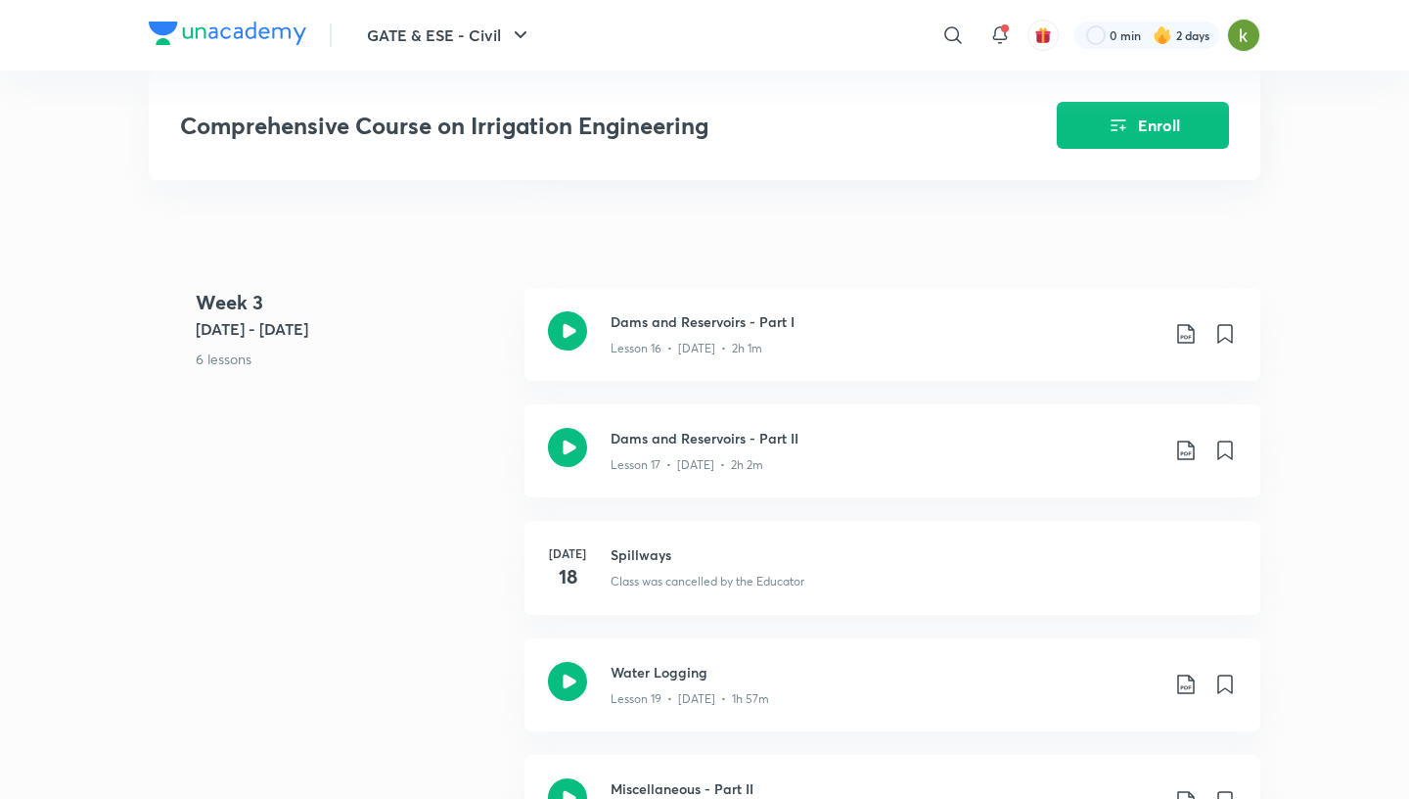
scroll to position [2924, 0]
click at [573, 449] on icon at bounding box center [567, 444] width 39 height 39
